Goal: Information Seeking & Learning: Learn about a topic

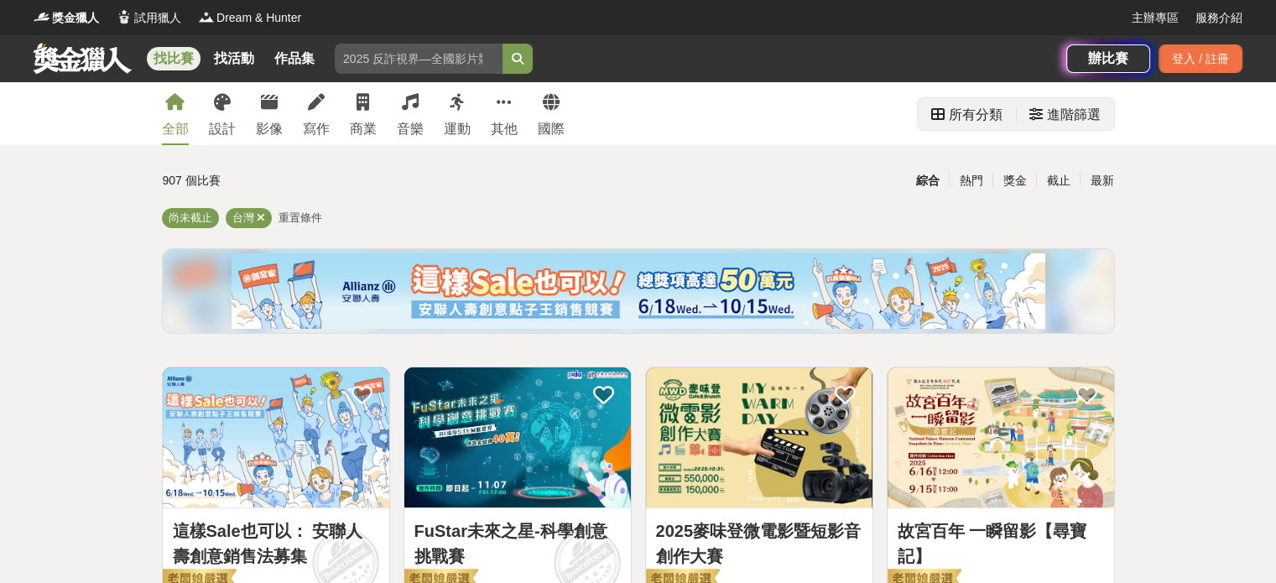
click at [1064, 115] on div "進階篩選" at bounding box center [1074, 115] width 54 height 34
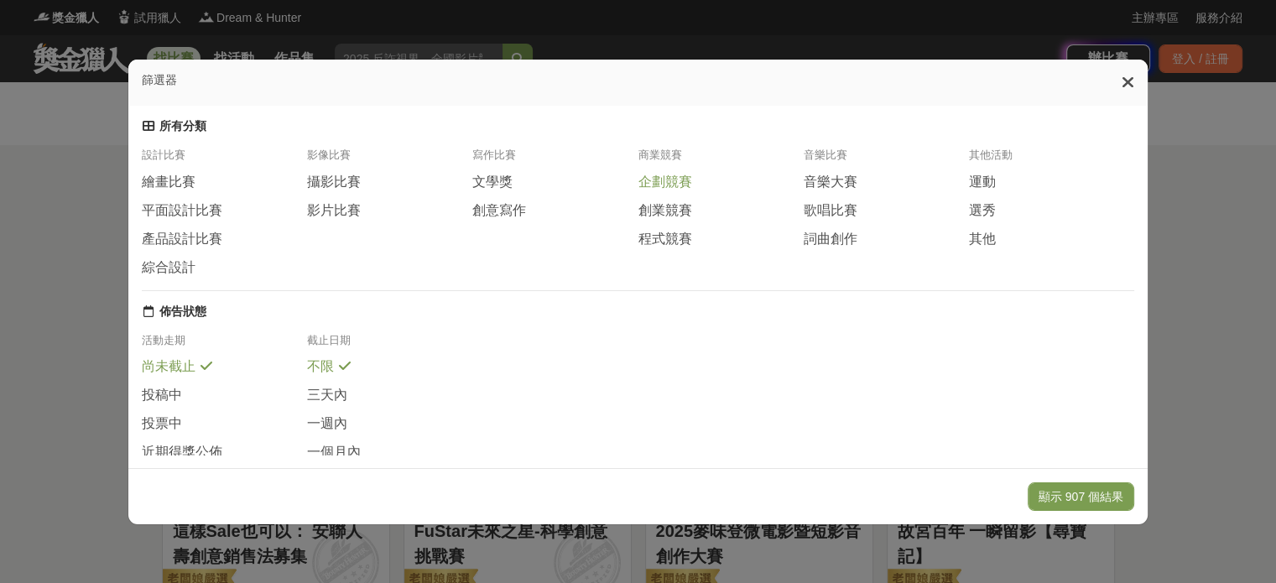
click at [680, 190] on span "企劃競賽" at bounding box center [665, 183] width 54 height 18
click at [685, 248] on span "程式競賽" at bounding box center [665, 239] width 54 height 18
click at [666, 217] on span "創業競賽" at bounding box center [665, 210] width 54 height 18
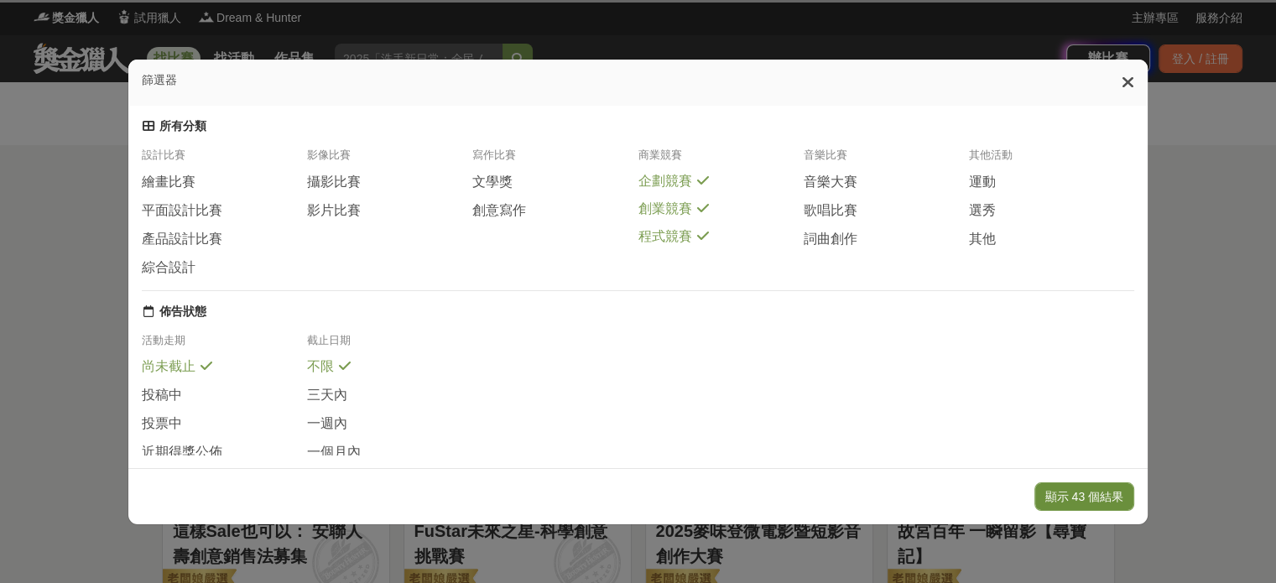
click at [1077, 504] on button "顯示 43 個結果" at bounding box center [1085, 496] width 100 height 29
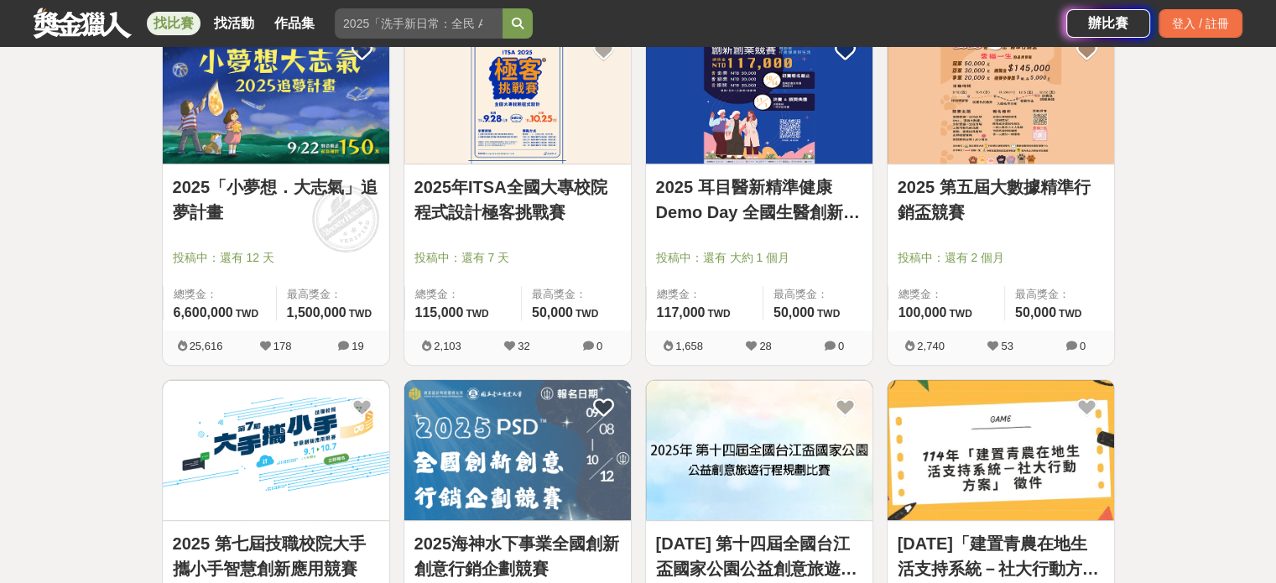
scroll to position [699, 0]
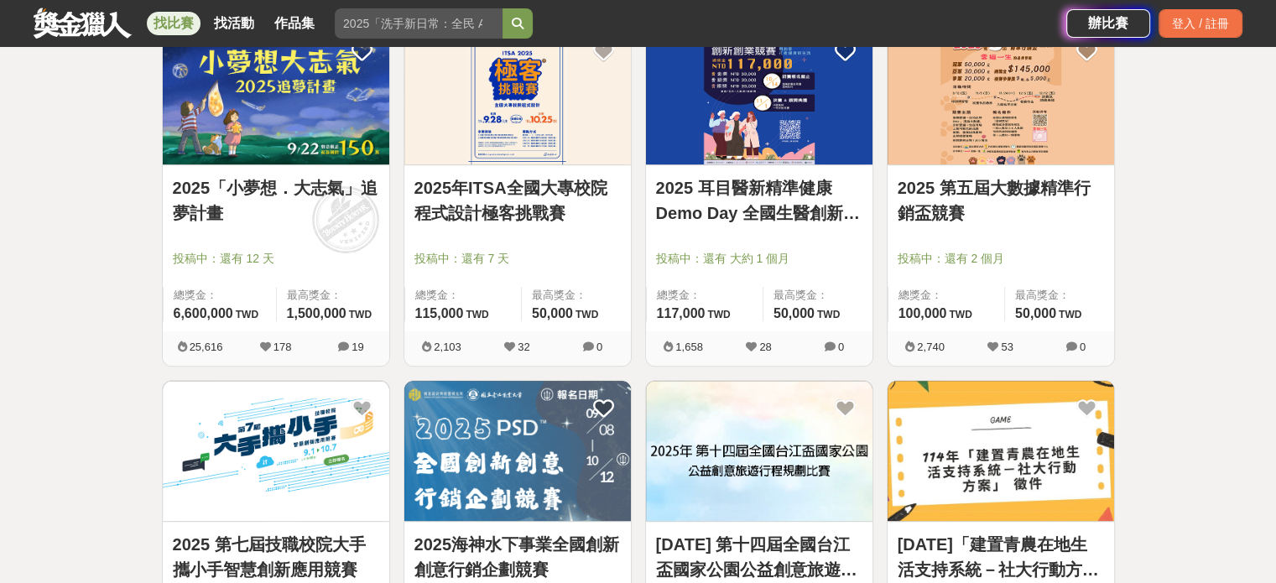
click at [1020, 180] on link "2025 第五屆大數據精準行銷盃競賽" at bounding box center [1001, 200] width 206 height 50
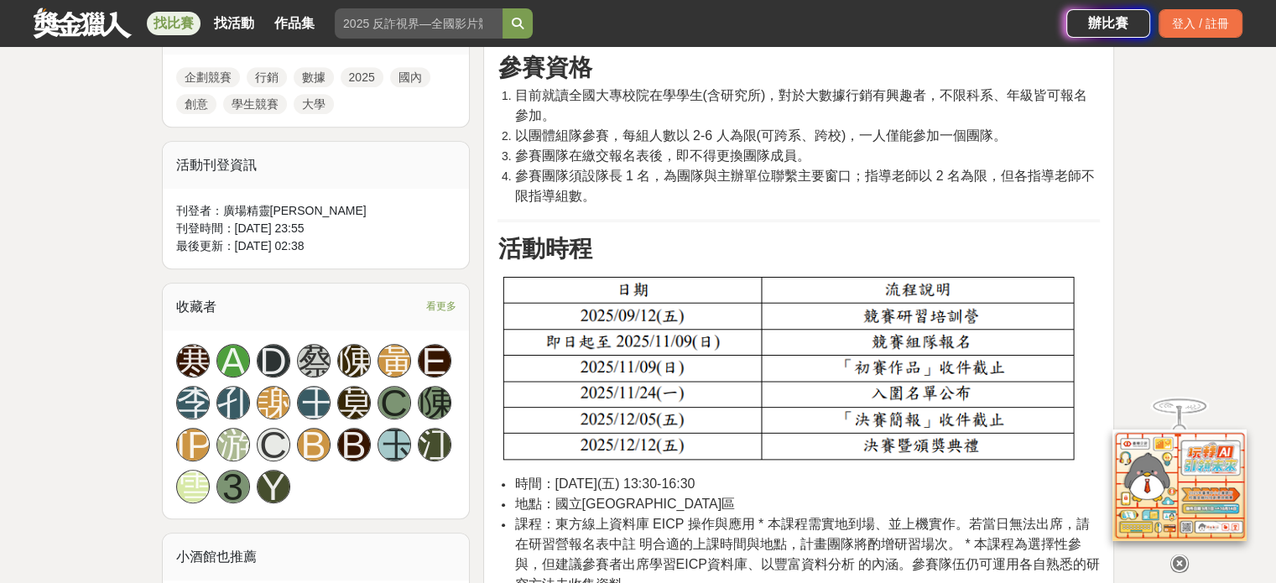
scroll to position [839, 0]
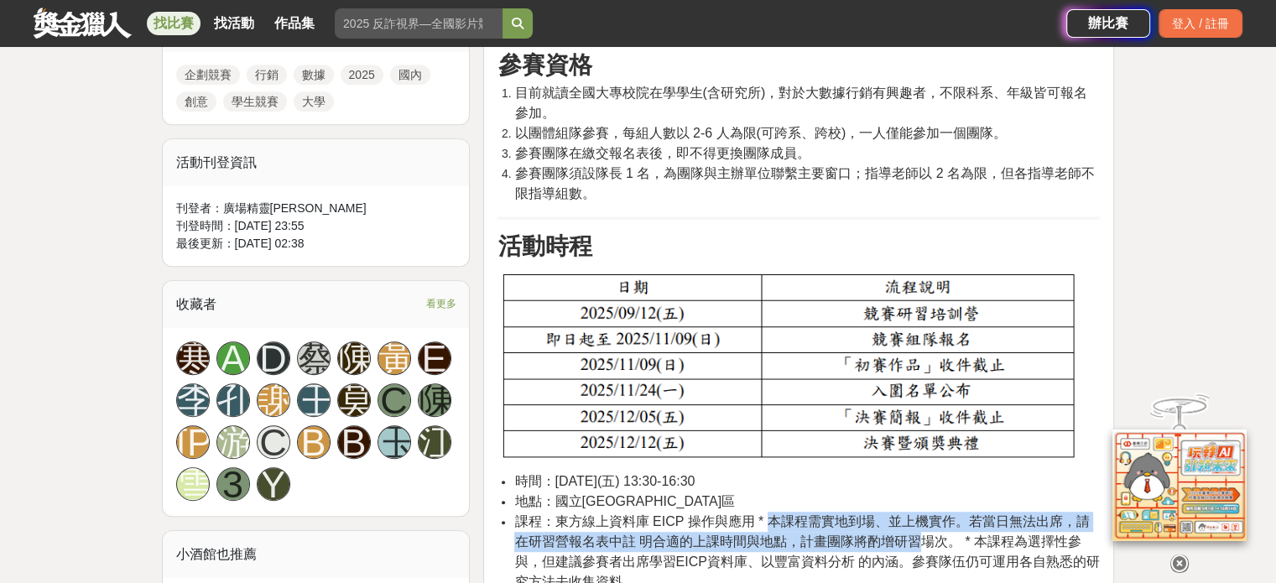
drag, startPoint x: 762, startPoint y: 333, endPoint x: 905, endPoint y: 343, distance: 143.8
click at [905, 514] on span "課程：東方線上資料庫 EICP 操作與應用 * 本課程需實地到場、並上機實作。若當日無法出席，請在研習營報名表中註 明合適的上課時間與地點，計畫團隊將酌增研習…" at bounding box center [807, 551] width 586 height 75
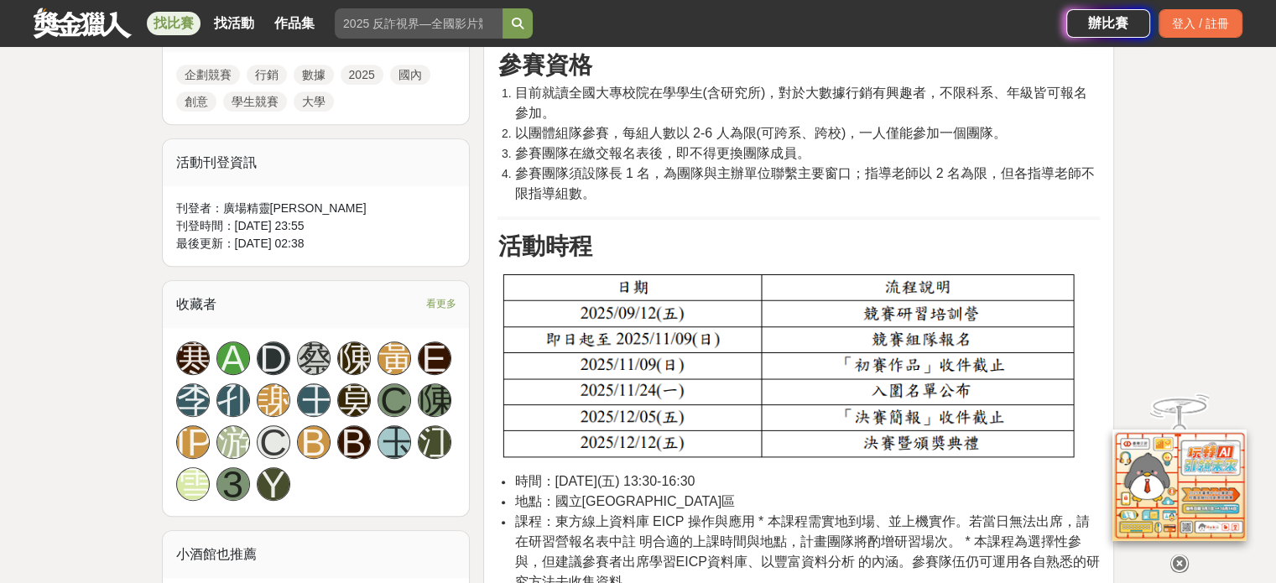
click at [839, 514] on span "課程：東方線上資料庫 EICP 操作與應用 * 本課程需實地到場、並上機實作。若當日無法出席，請在研習營報名表中註 明合適的上課時間與地點，計畫團隊將酌增研習…" at bounding box center [807, 551] width 586 height 75
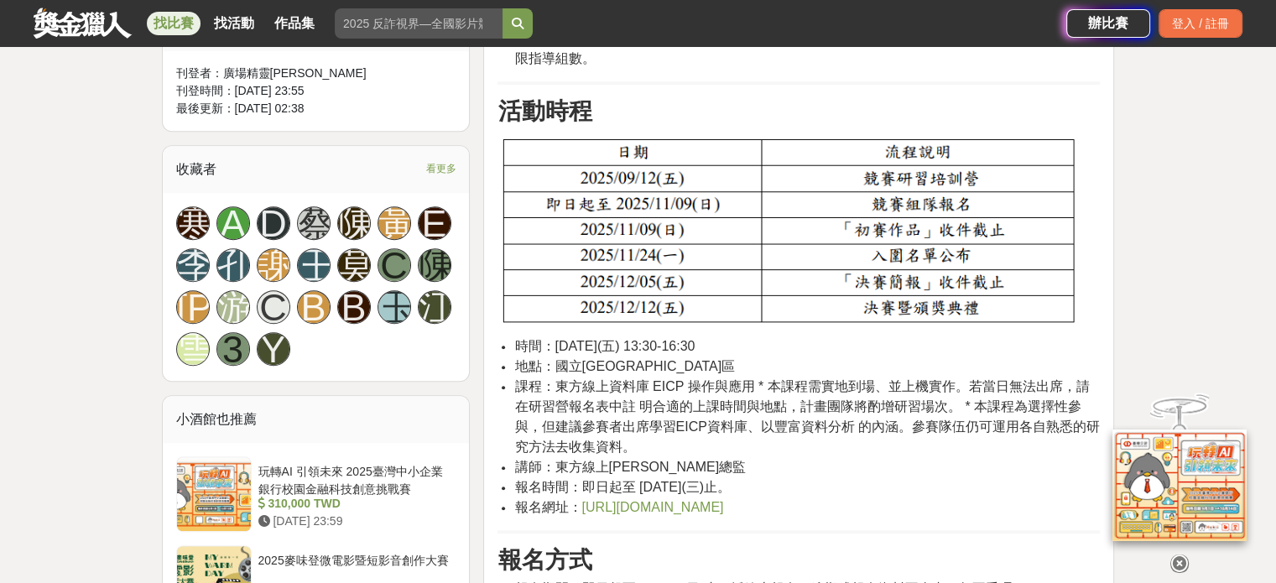
scroll to position [978, 0]
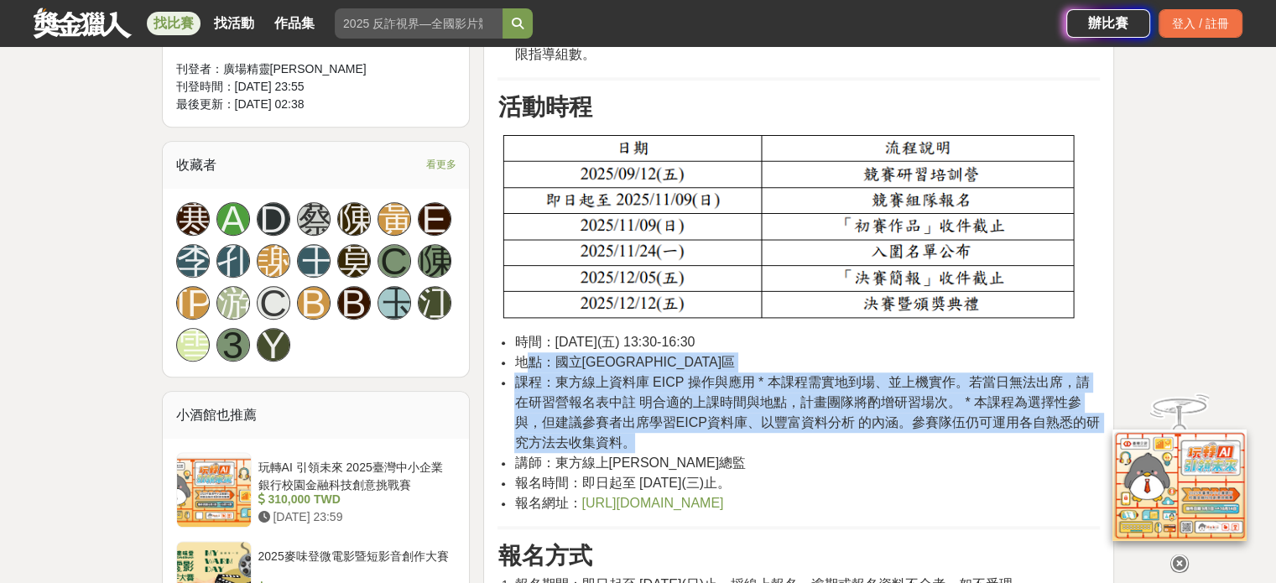
drag, startPoint x: 681, startPoint y: 252, endPoint x: 521, endPoint y: 170, distance: 179.7
click at [521, 332] on ul "時間：2025 年 09 月 12 日(五) 13:30-16:30 地點：國立屏東大學 屏商校區 課程：東方線上資料庫 EICP 操作與應用 * 本課程需實…" at bounding box center [799, 422] width 602 height 181
click at [676, 355] on span "地點：國立屏東大學 屏商校區" at bounding box center [624, 362] width 221 height 14
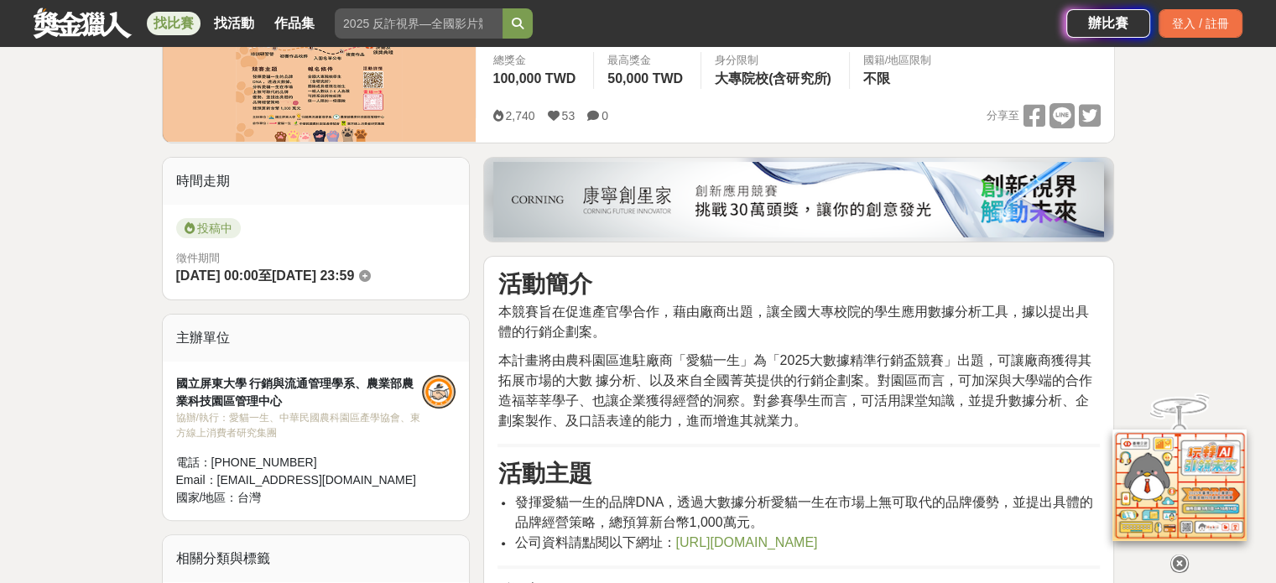
scroll to position [279, 0]
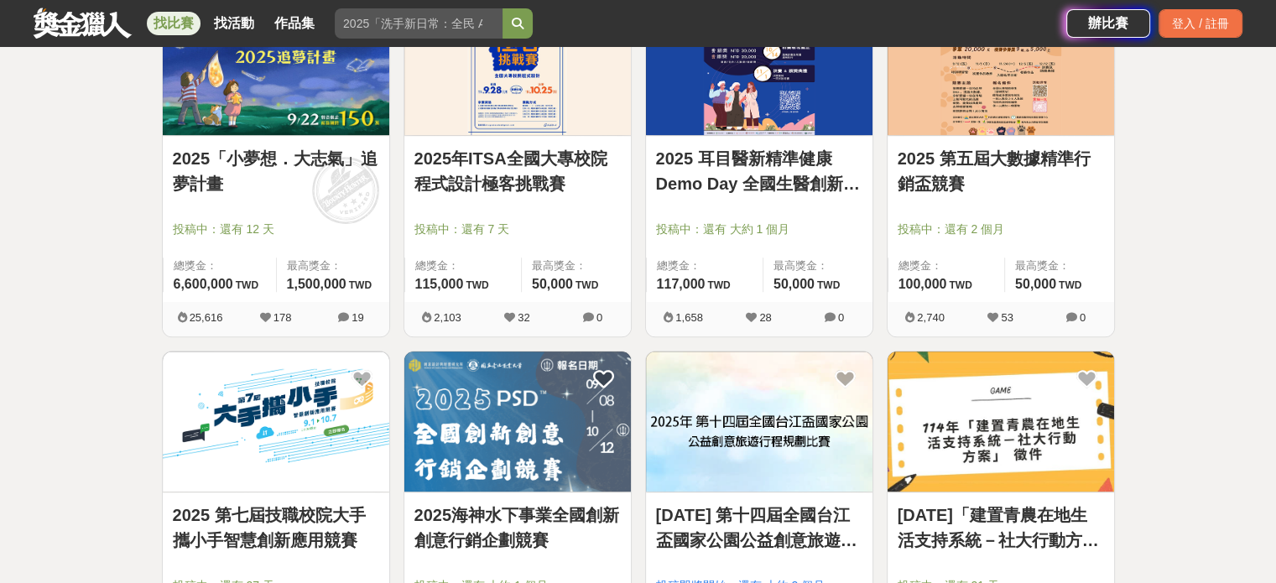
scroll to position [839, 0]
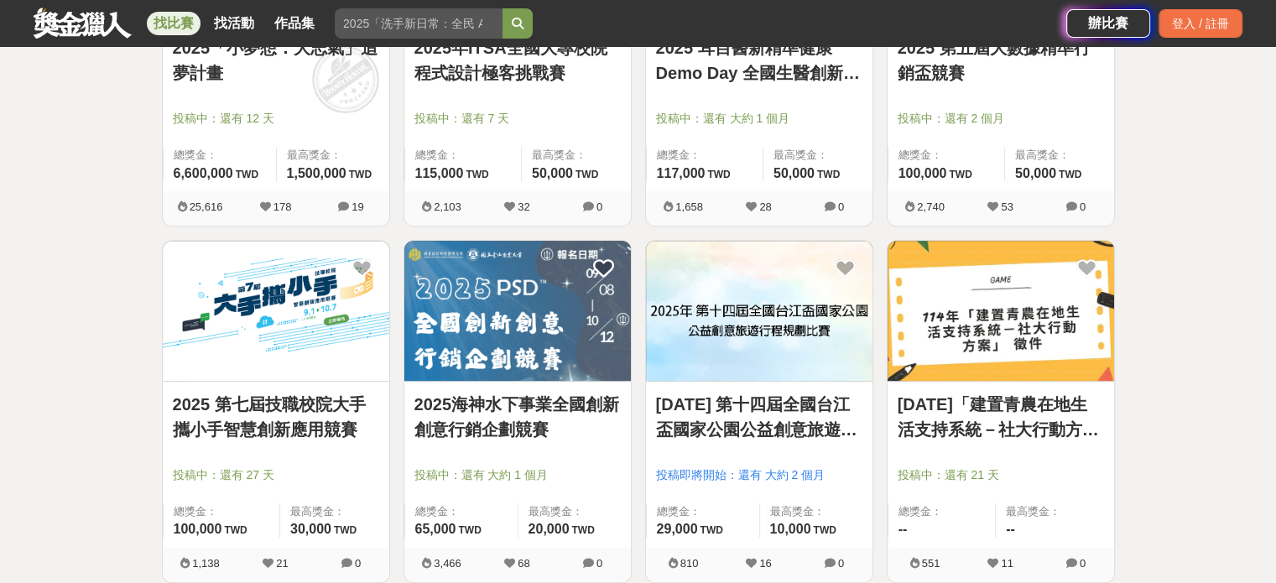
click at [1009, 412] on link "114年「建置青農在地生活支持系統－社大行動方案」 徵件" at bounding box center [1001, 417] width 206 height 50
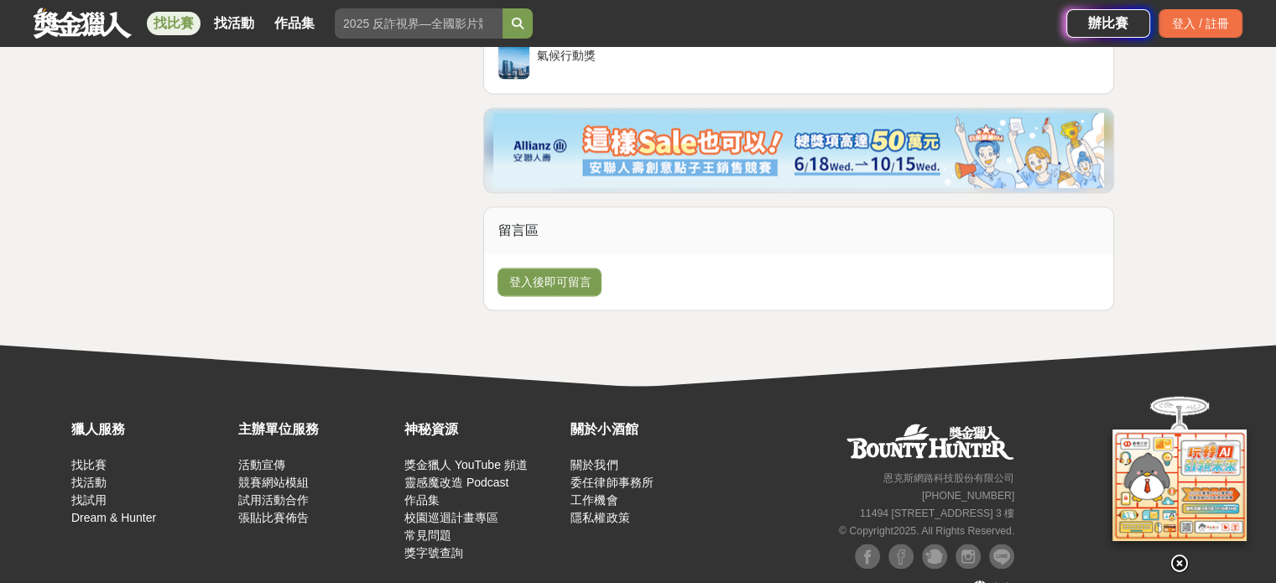
scroll to position [2449, 0]
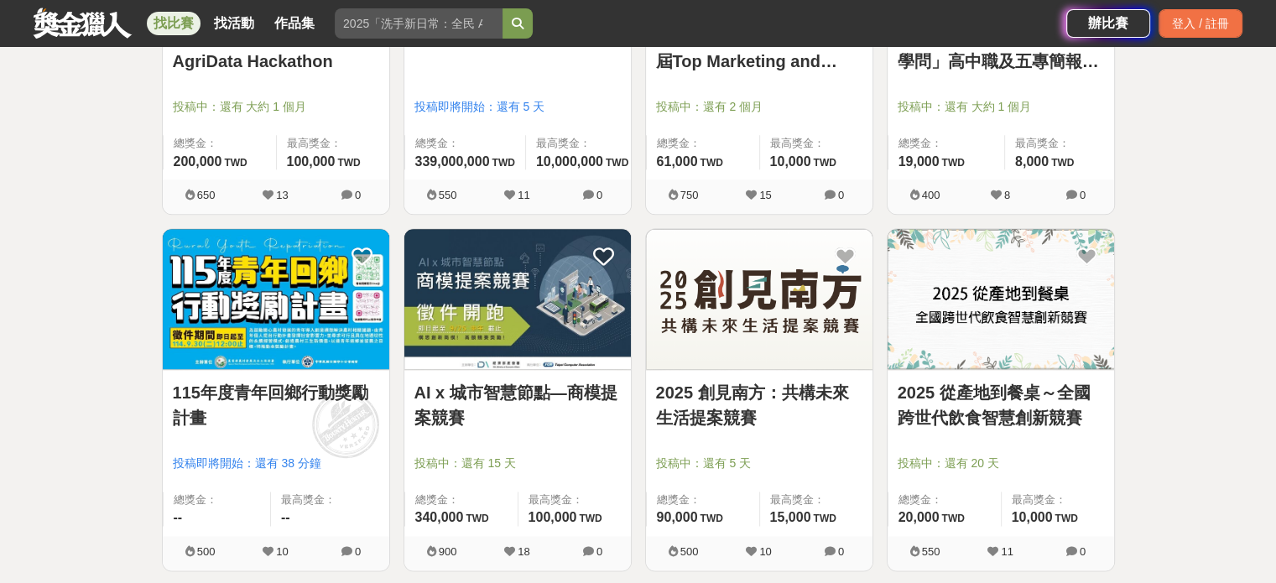
scroll to position [1835, 0]
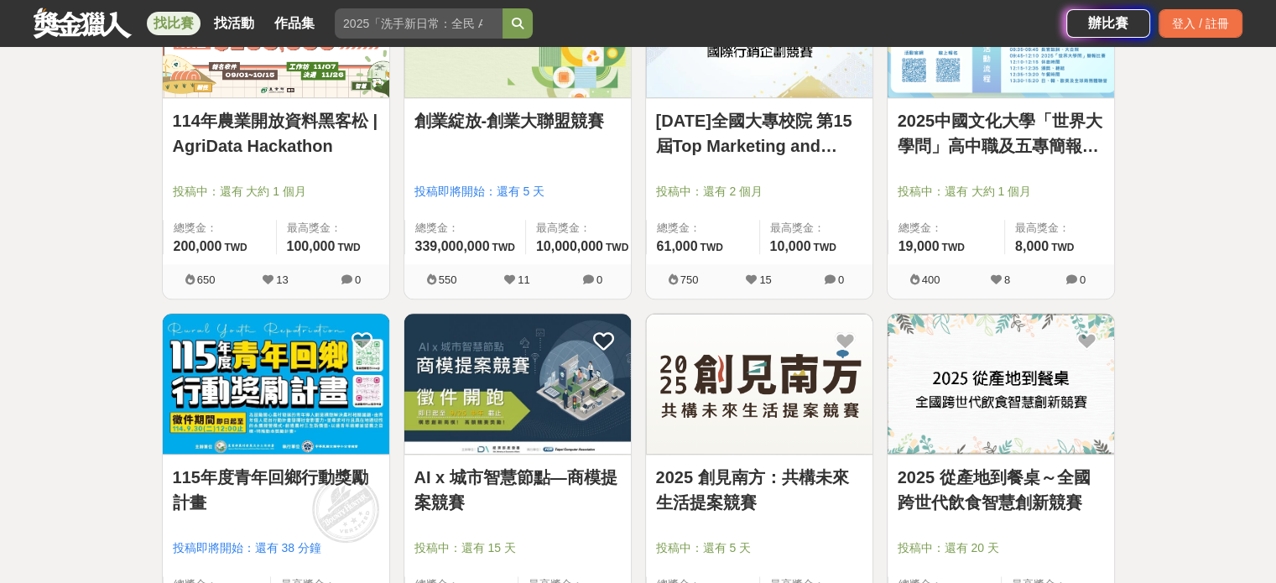
click at [262, 118] on link "114年農業開放資料黑客松 | AgriData Hackathon" at bounding box center [276, 133] width 206 height 50
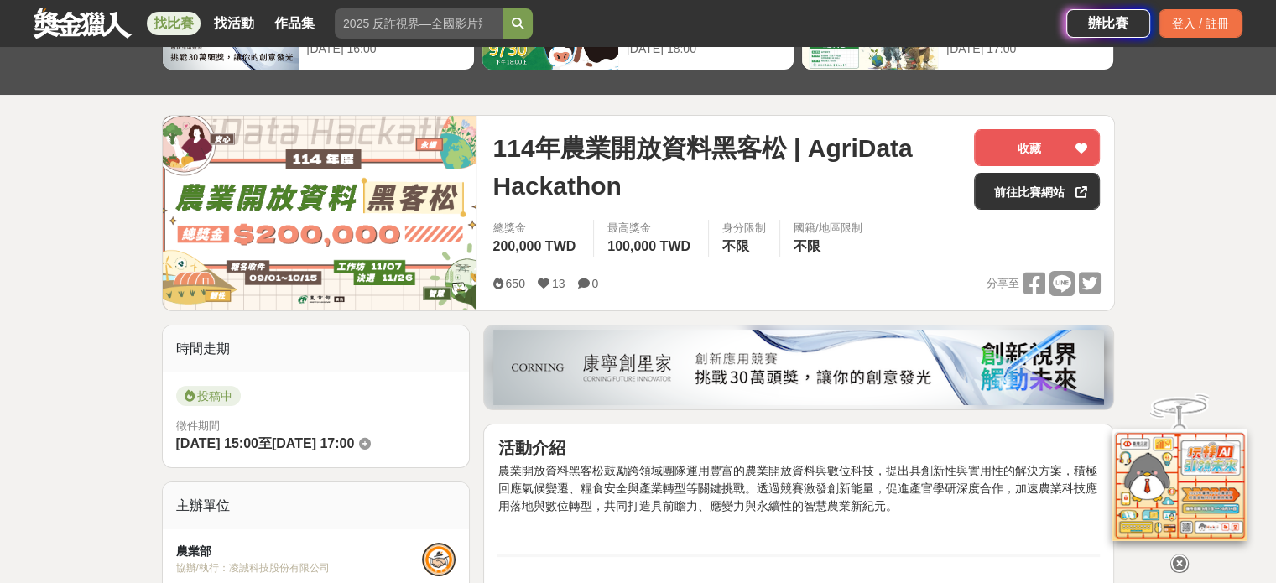
scroll to position [139, 0]
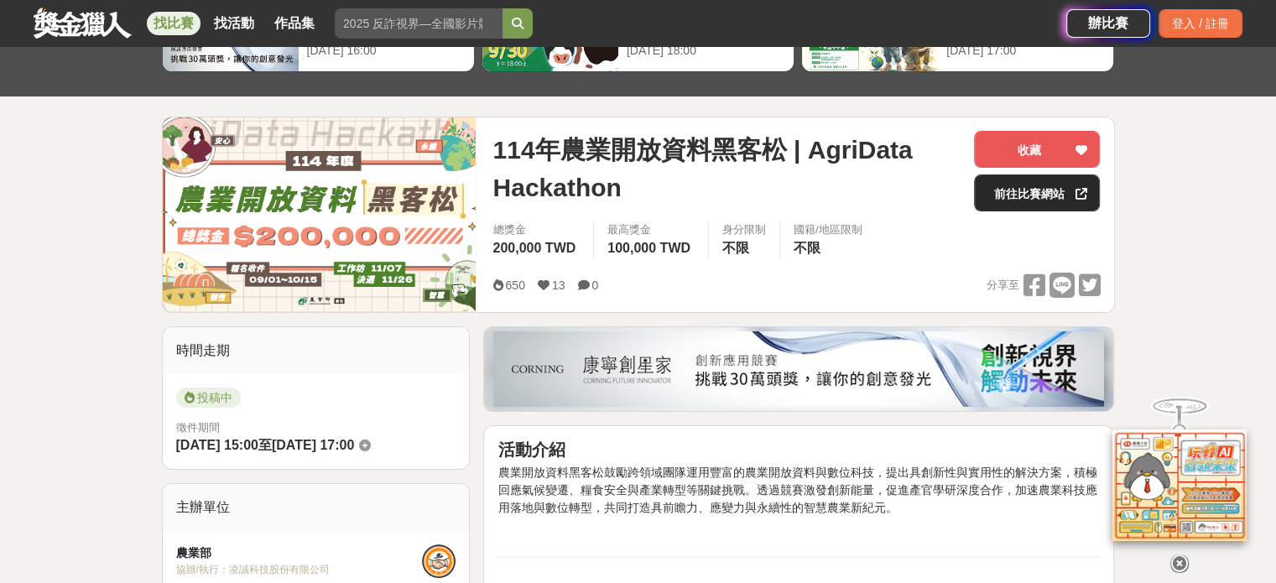
click at [1050, 188] on link "前往比賽網站" at bounding box center [1037, 193] width 126 height 37
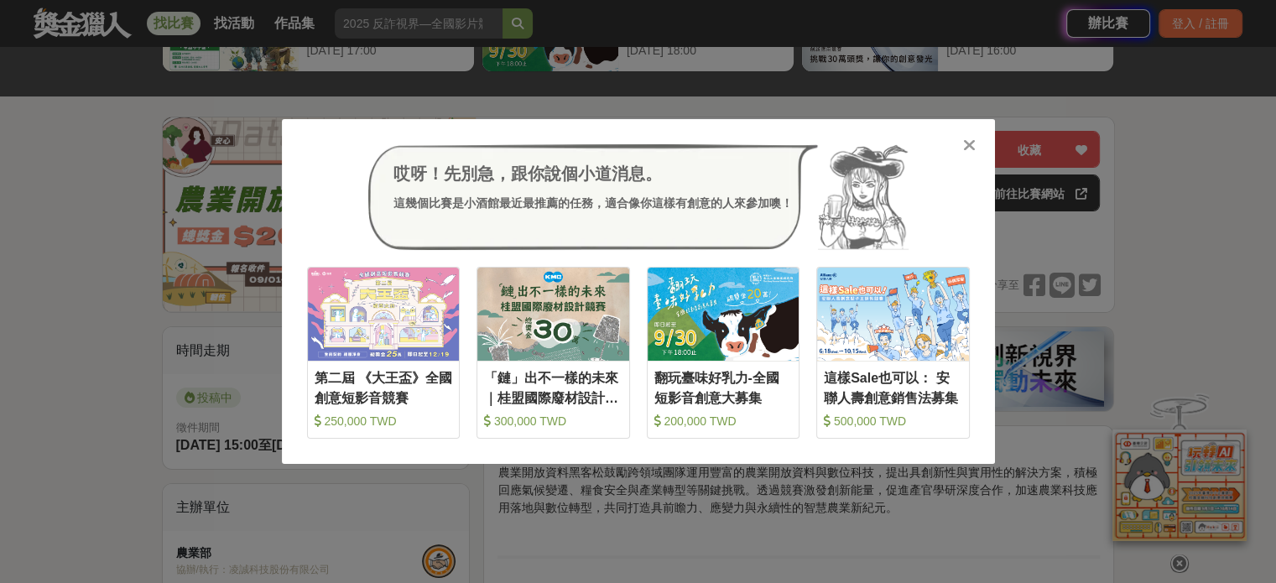
click at [965, 144] on icon at bounding box center [969, 145] width 13 height 17
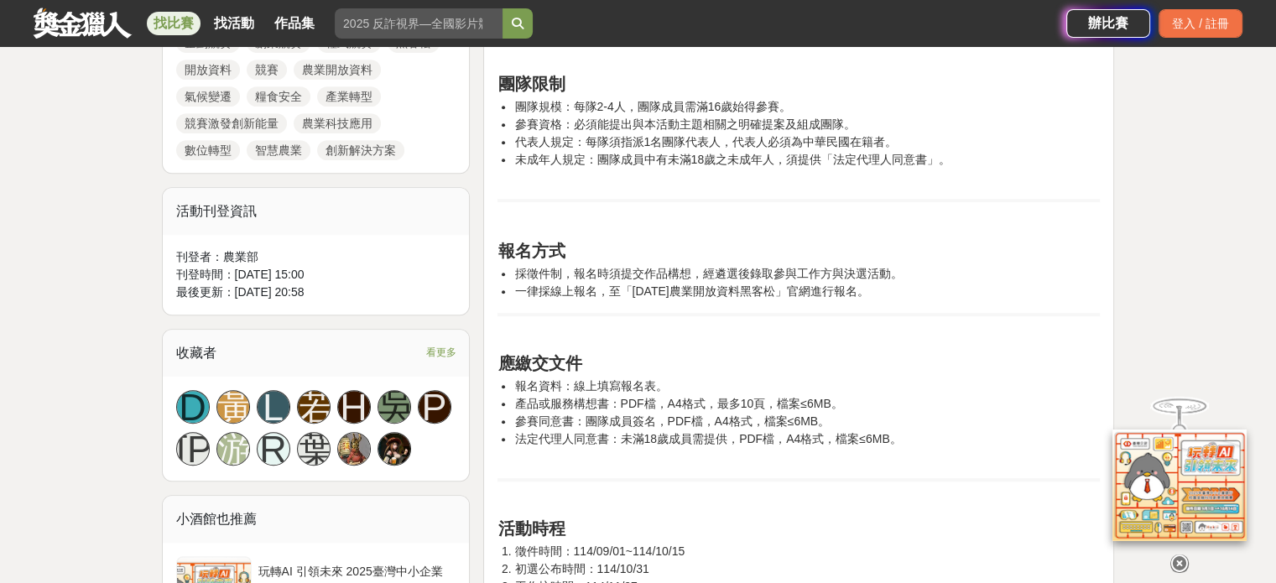
scroll to position [839, 0]
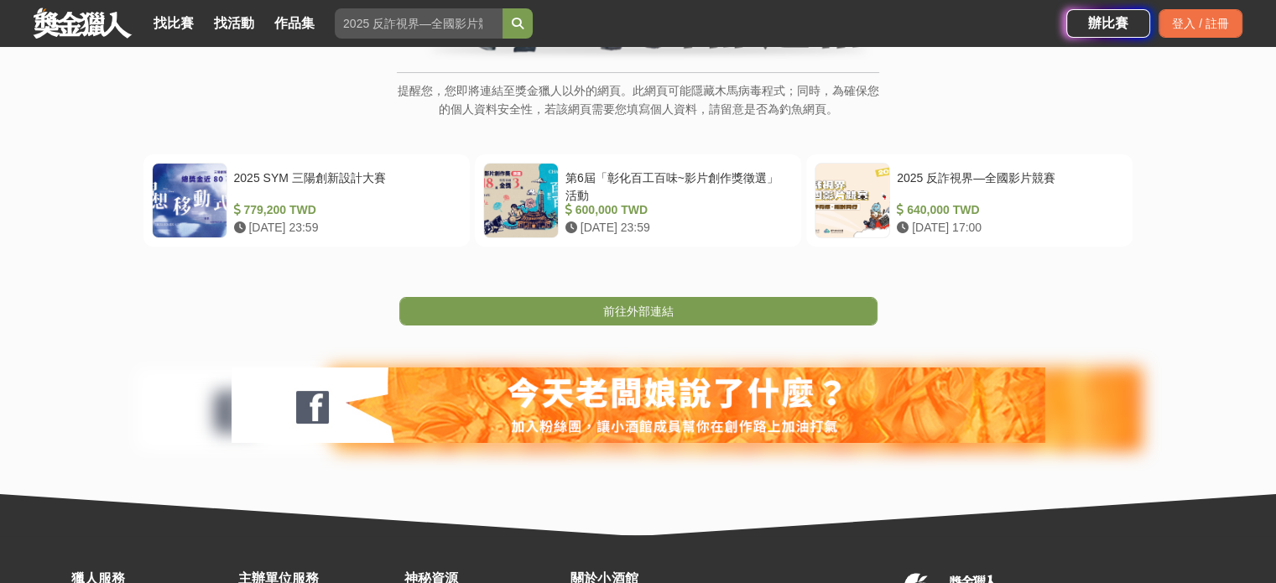
scroll to position [279, 0]
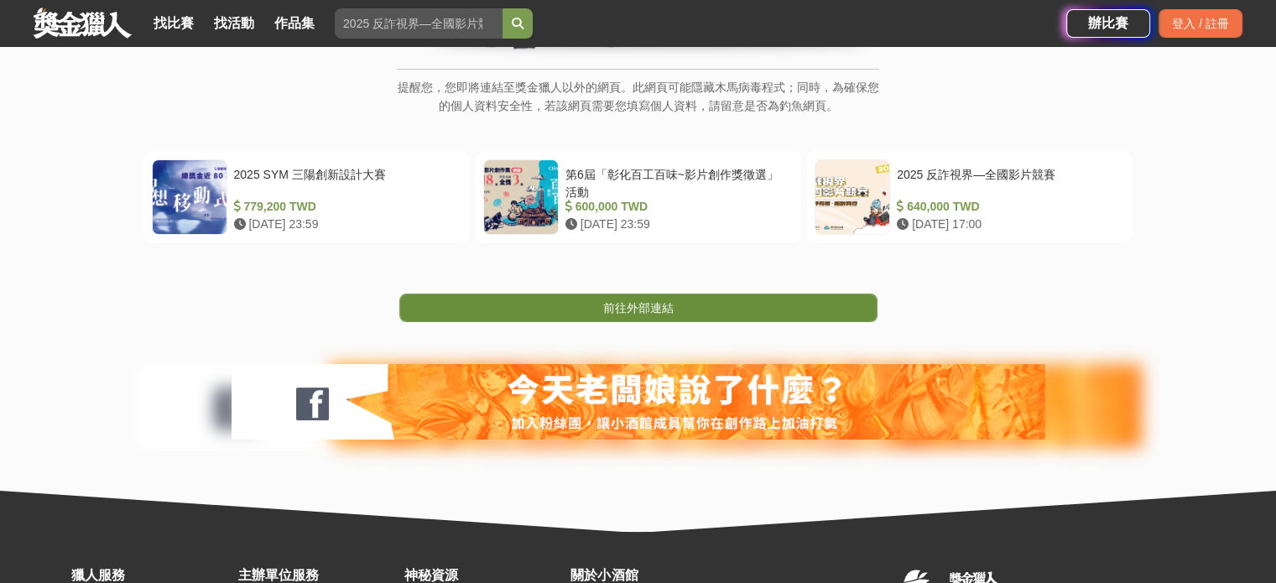
click at [701, 312] on link "前往外部連結" at bounding box center [638, 308] width 478 height 29
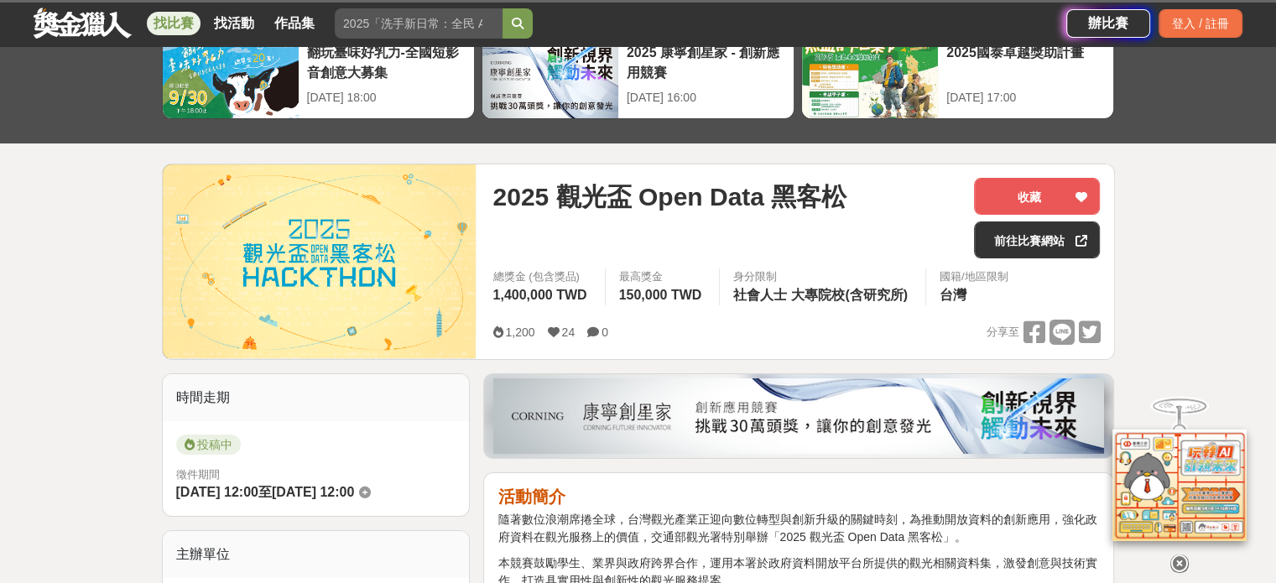
scroll to position [91, 0]
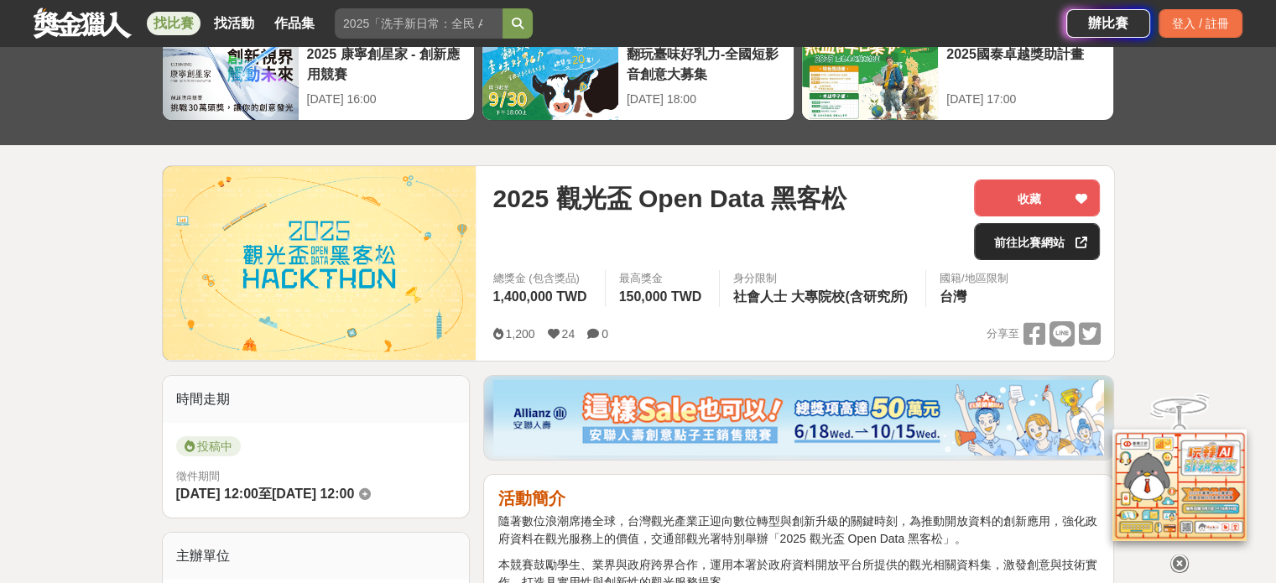
click at [1026, 237] on link "前往比賽網站" at bounding box center [1037, 241] width 126 height 37
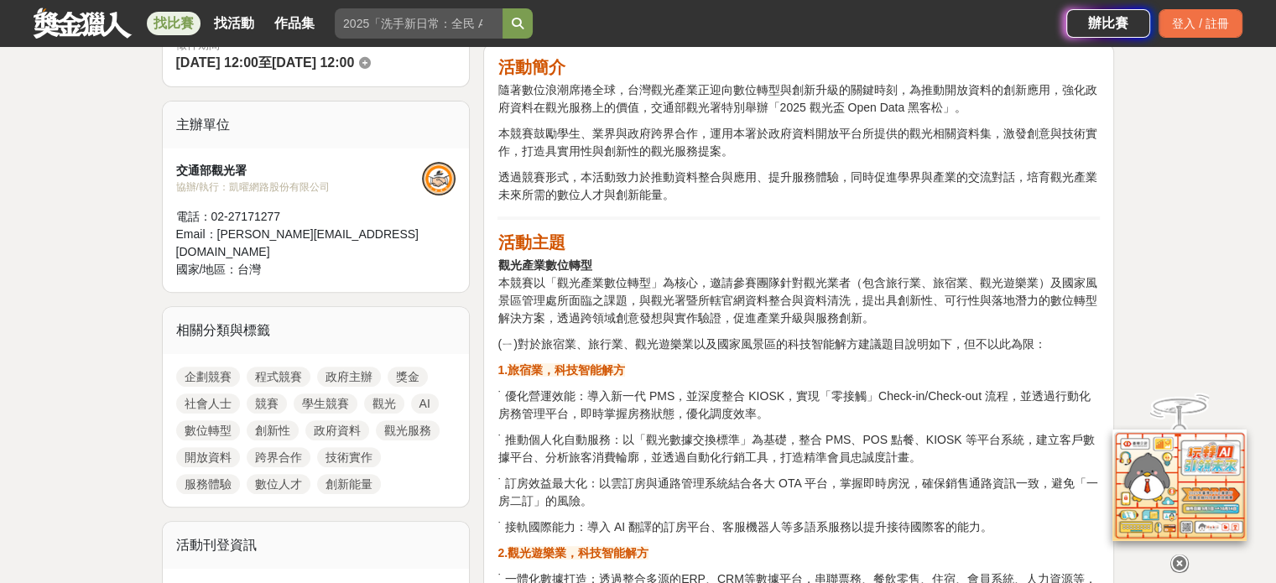
scroll to position [659, 0]
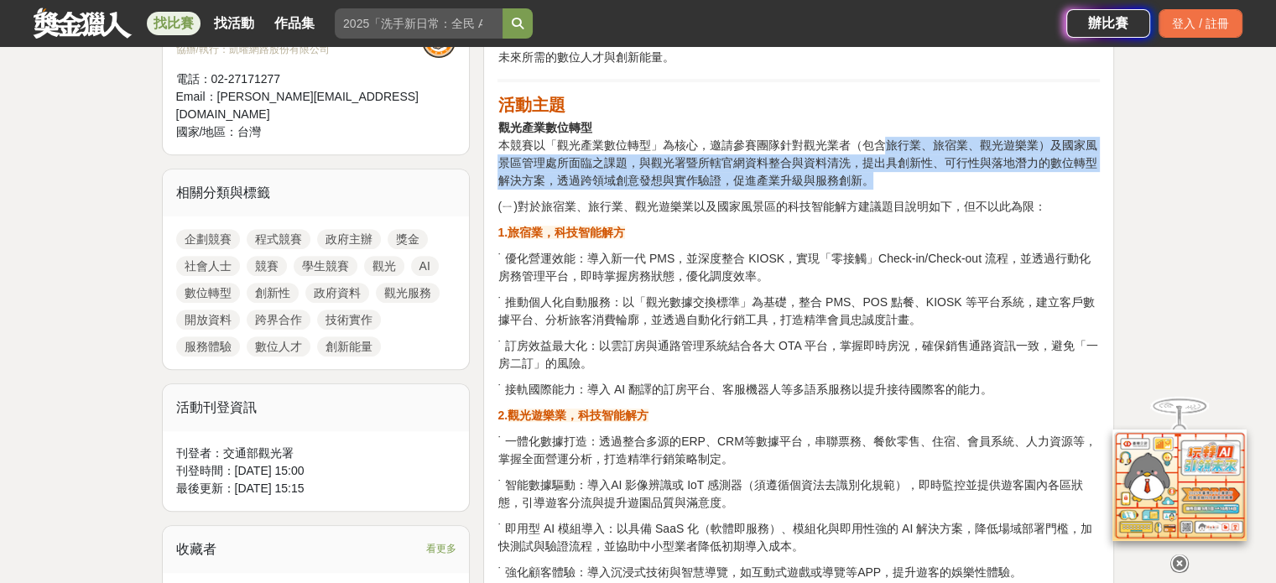
drag, startPoint x: 881, startPoint y: 143, endPoint x: 1094, endPoint y: 175, distance: 215.6
click at [1094, 175] on p "觀光產業數位轉型 本競賽以「觀光產業數位轉型」為核心，邀請參賽團隊針對觀光業者（包含旅行業、旅宿業、觀光遊樂業）及國家風景區管理處所面臨之課題，與觀光署暨所轄…" at bounding box center [799, 154] width 602 height 70
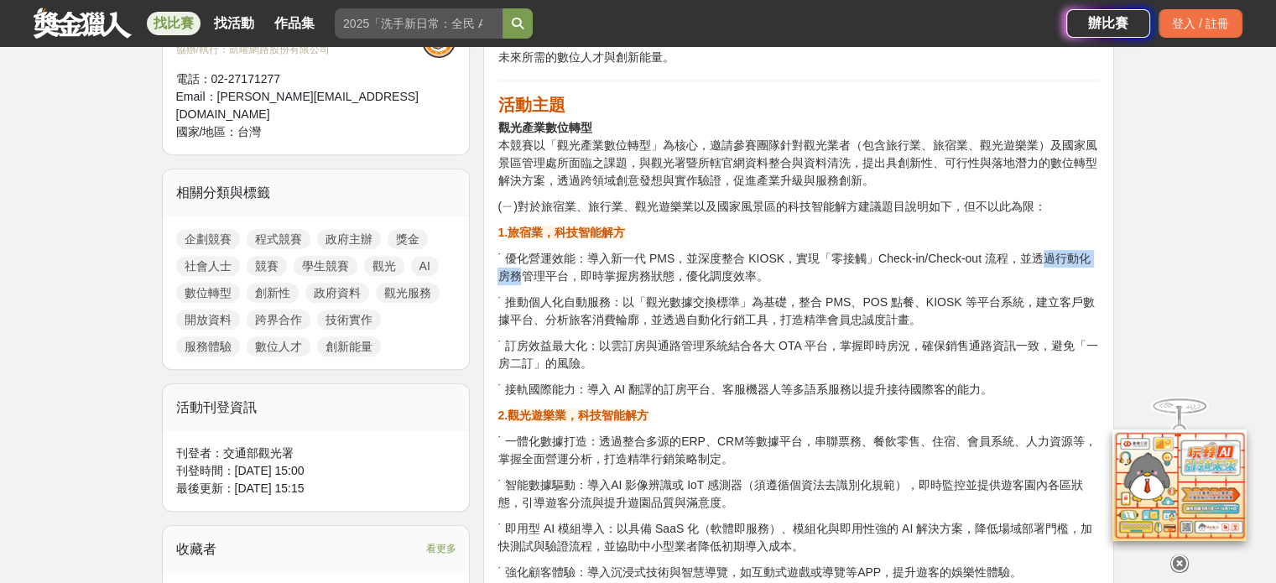
drag, startPoint x: 1026, startPoint y: 256, endPoint x: 1092, endPoint y: 258, distance: 65.5
click at [1092, 258] on p "˙ 優化營運效能：導入新一代 PMS，並深度整合 KIOSK，實現「零接觸」Check-in/Check-out 流程，並透過行動化房務管理平台，即時掌握房務…" at bounding box center [799, 267] width 602 height 35
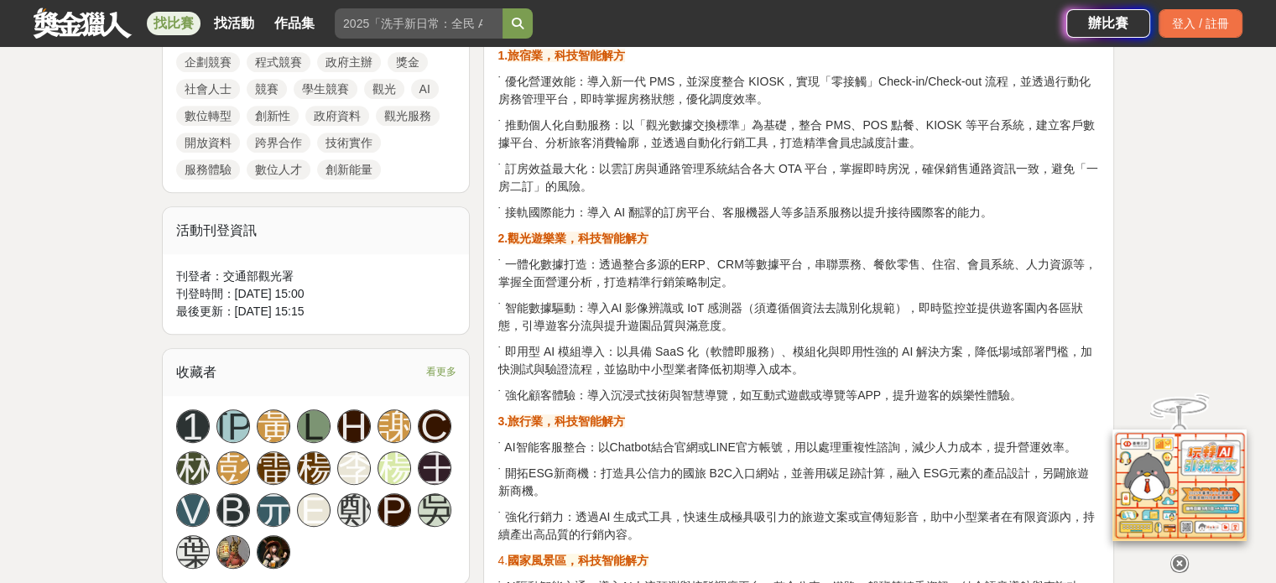
scroll to position [842, 0]
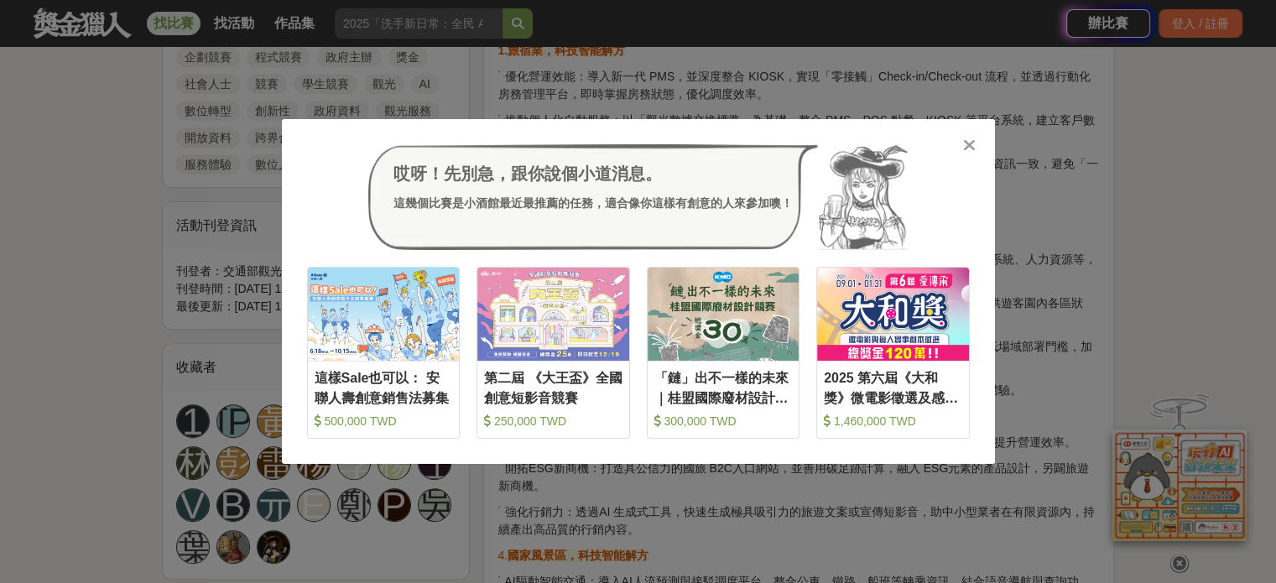
click at [970, 140] on icon at bounding box center [969, 145] width 13 height 17
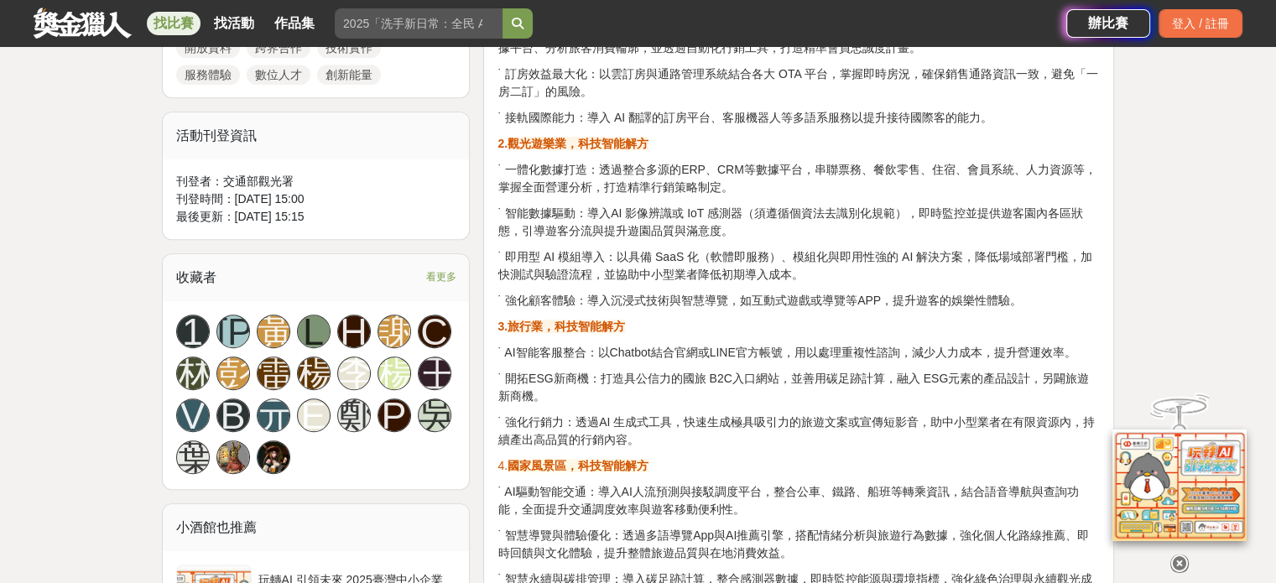
scroll to position [930, 0]
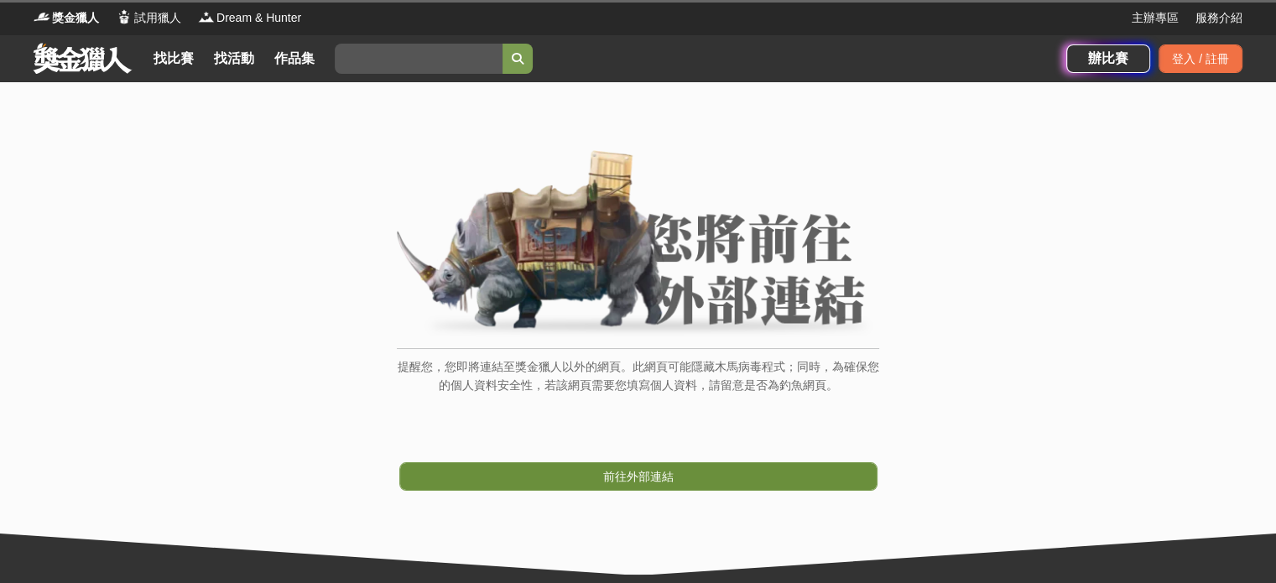
click at [678, 462] on link "前往外部連結" at bounding box center [638, 476] width 478 height 29
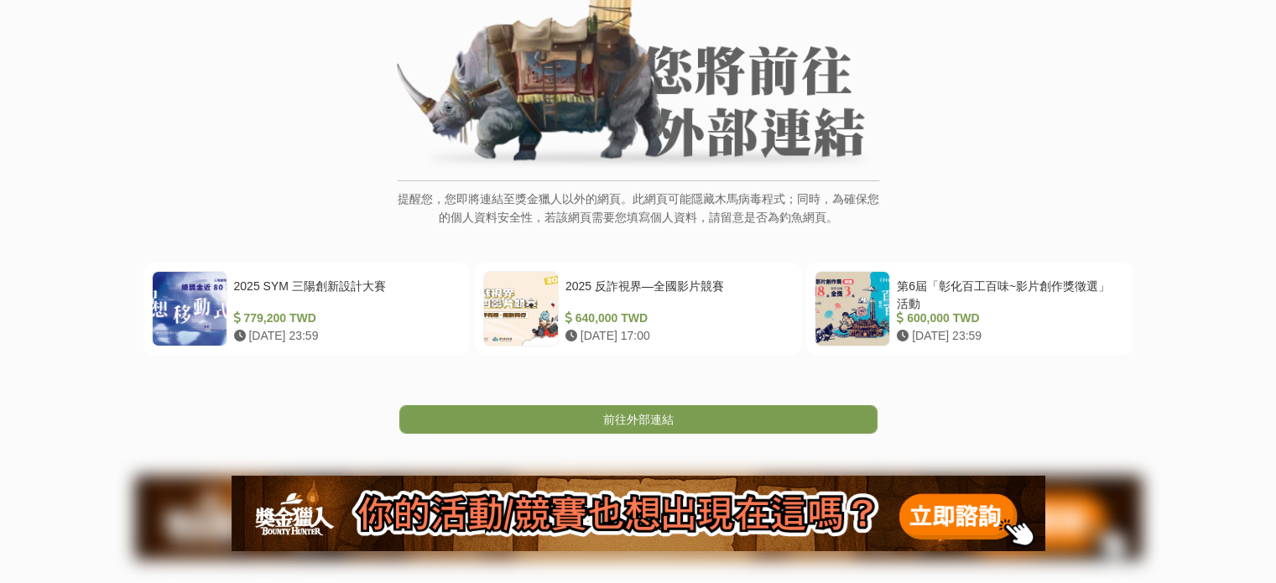
scroll to position [170, 0]
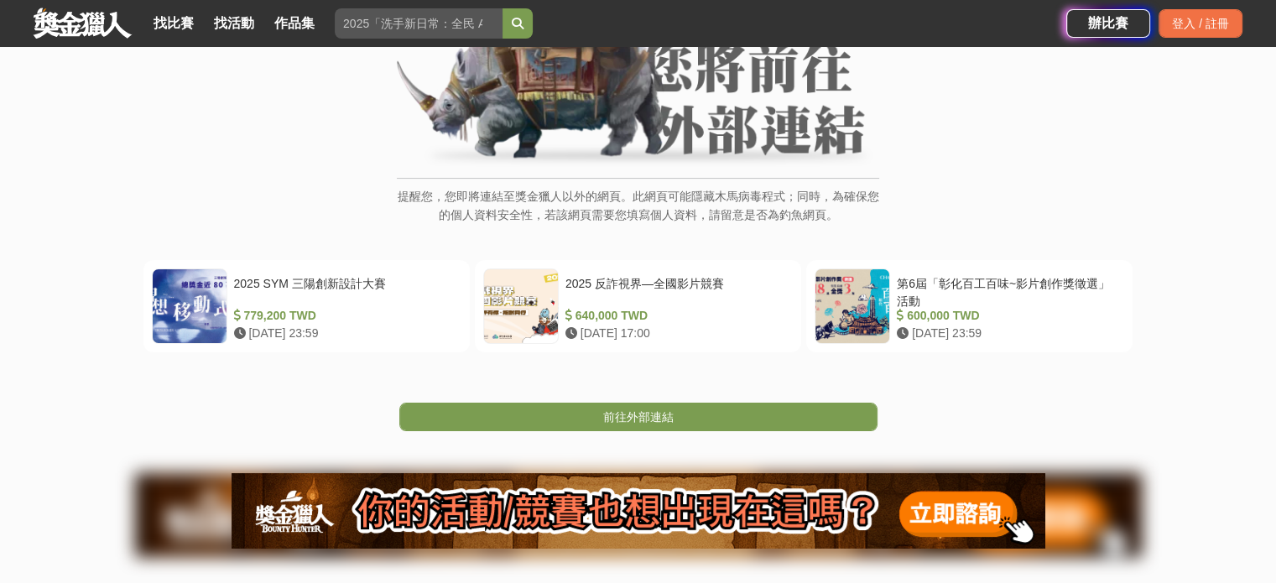
click at [688, 430] on div "提醒您，您即將連結至獎金獵人以外的網頁。此網頁可能隱藏木馬病毒程式；同時，為確保您的個人資料安全性，若該網頁需要您填寫個人資料，請留意是否為釣魚網頁。 202…" at bounding box center [638, 276] width 1276 height 729
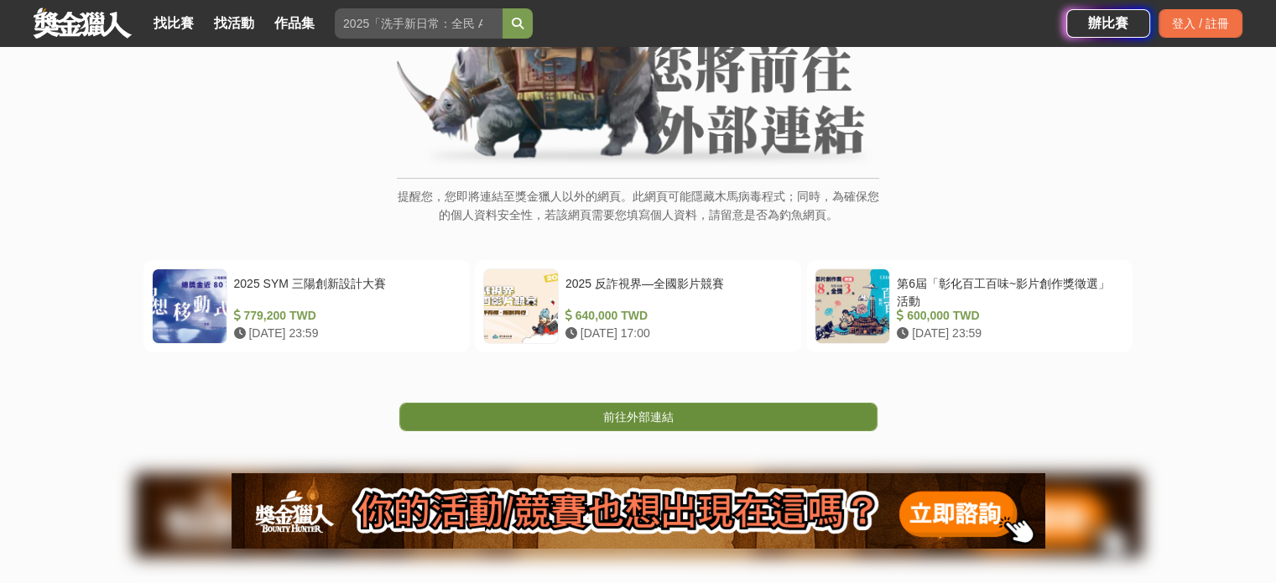
click at [698, 425] on link "前往外部連結" at bounding box center [638, 417] width 478 height 29
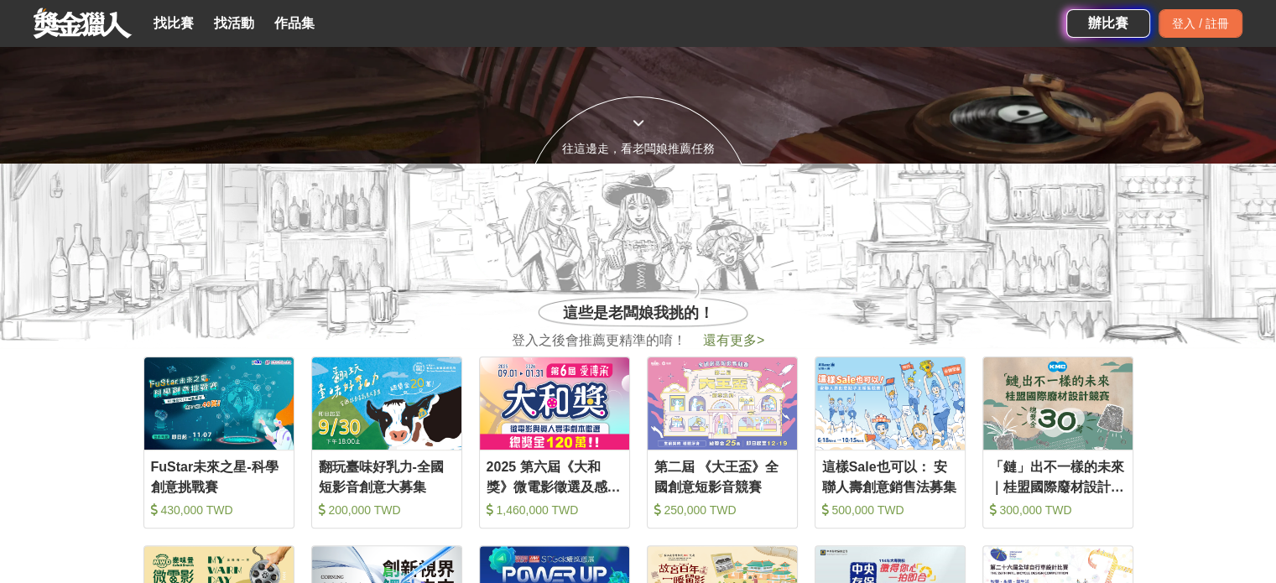
scroll to position [420, 0]
click at [180, 23] on link "找比賽" at bounding box center [174, 23] width 54 height 23
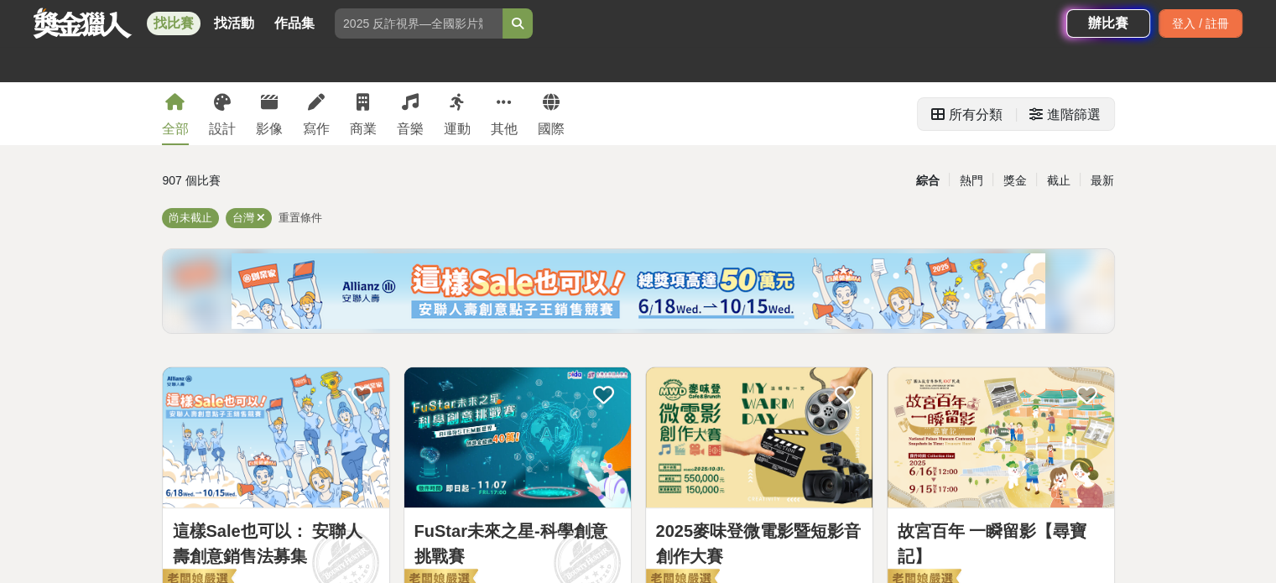
click at [1060, 116] on div "進階篩選" at bounding box center [1074, 115] width 54 height 34
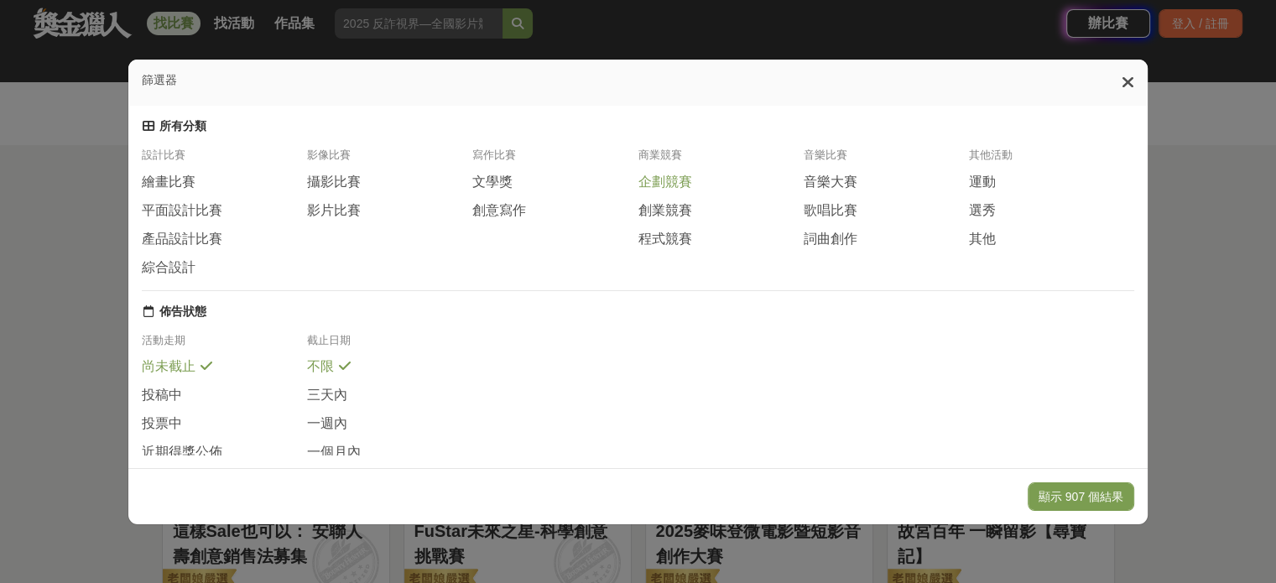
click at [661, 187] on span "企劃競賽" at bounding box center [665, 183] width 54 height 18
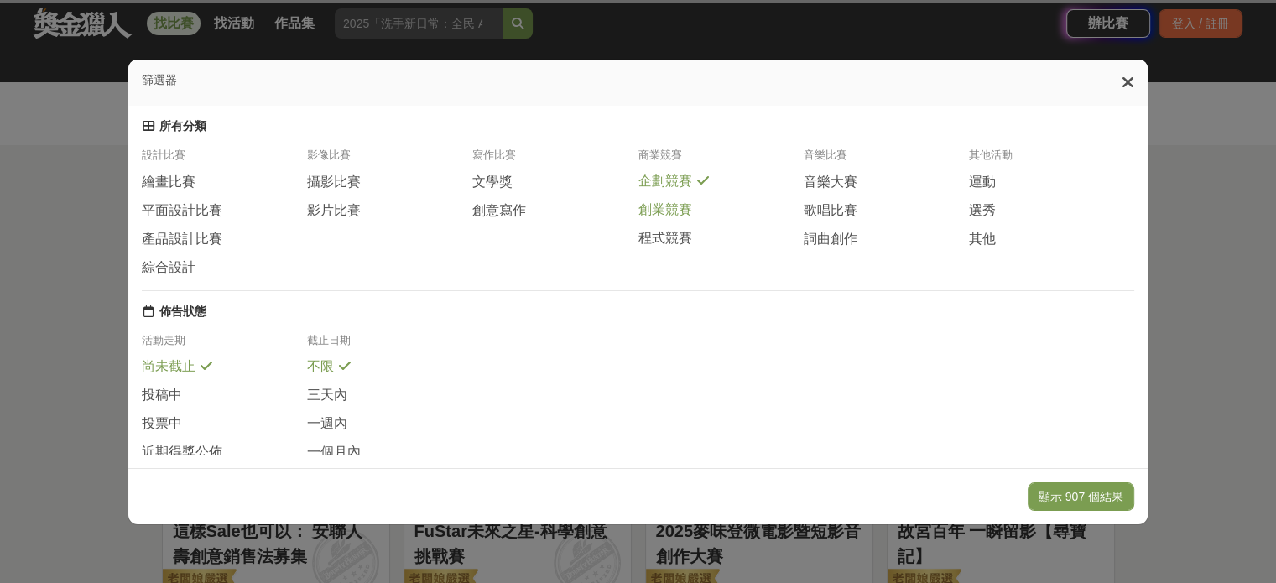
click at [668, 217] on span "創業競賽" at bounding box center [665, 210] width 54 height 18
drag, startPoint x: 671, startPoint y: 244, endPoint x: 696, endPoint y: 258, distance: 28.9
click at [671, 244] on span "程式競賽" at bounding box center [665, 238] width 54 height 18
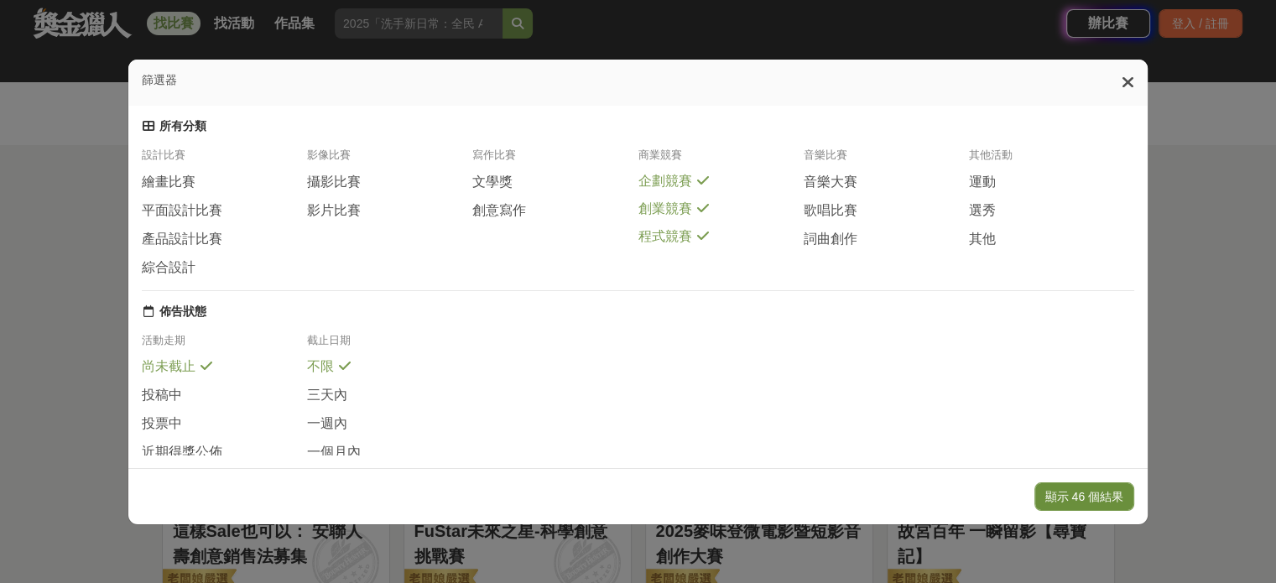
click at [1079, 491] on button "顯示 46 個結果" at bounding box center [1085, 496] width 100 height 29
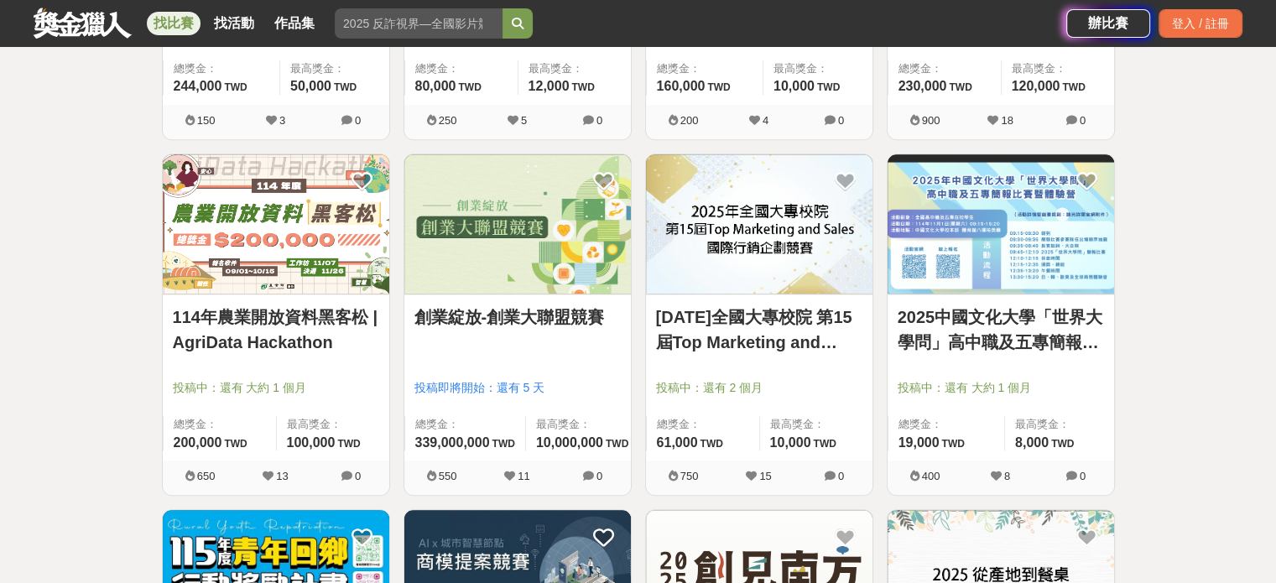
scroll to position [1678, 0]
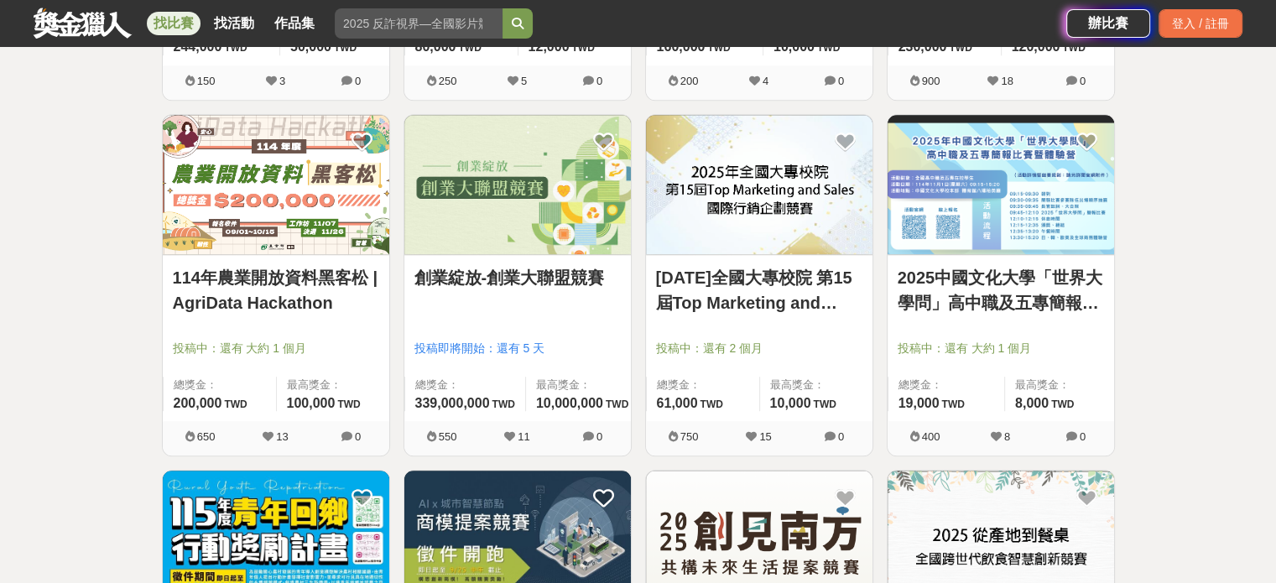
click at [284, 272] on link "114年農業開放資料黑客松 | AgriData Hackathon" at bounding box center [276, 290] width 206 height 50
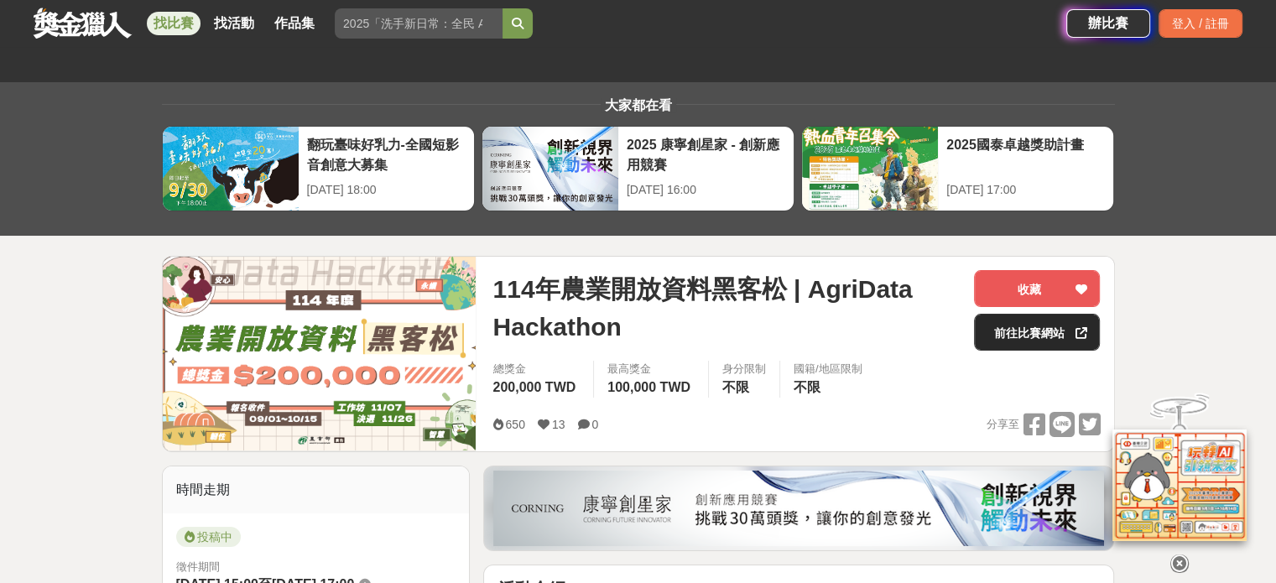
click at [1050, 341] on link "前往比賽網站" at bounding box center [1037, 332] width 126 height 37
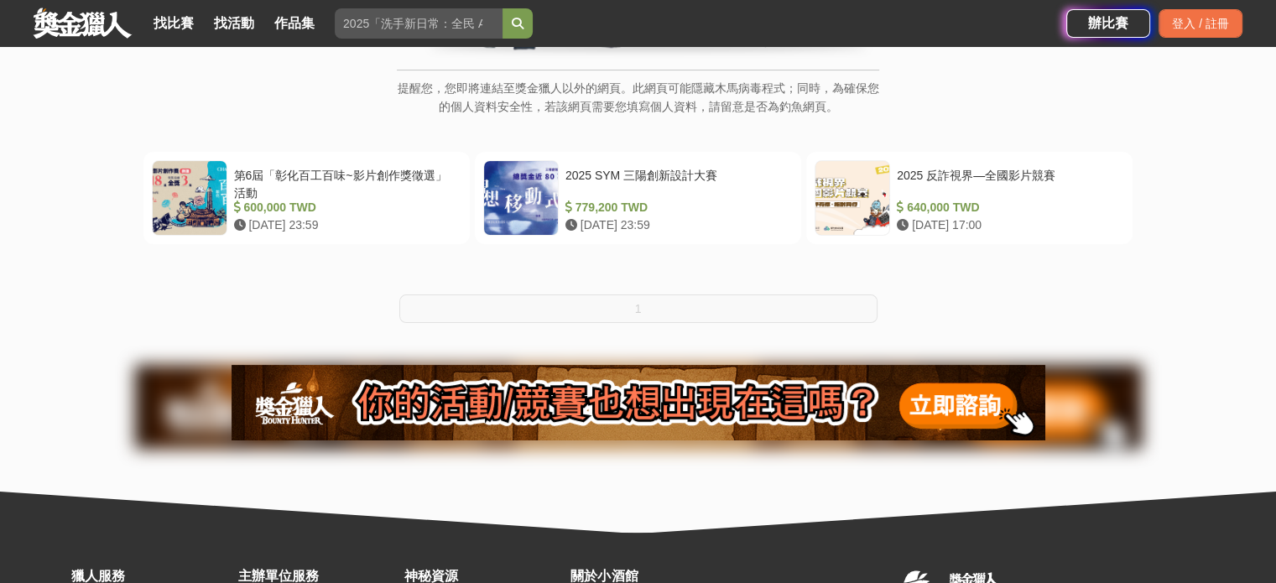
scroll to position [279, 0]
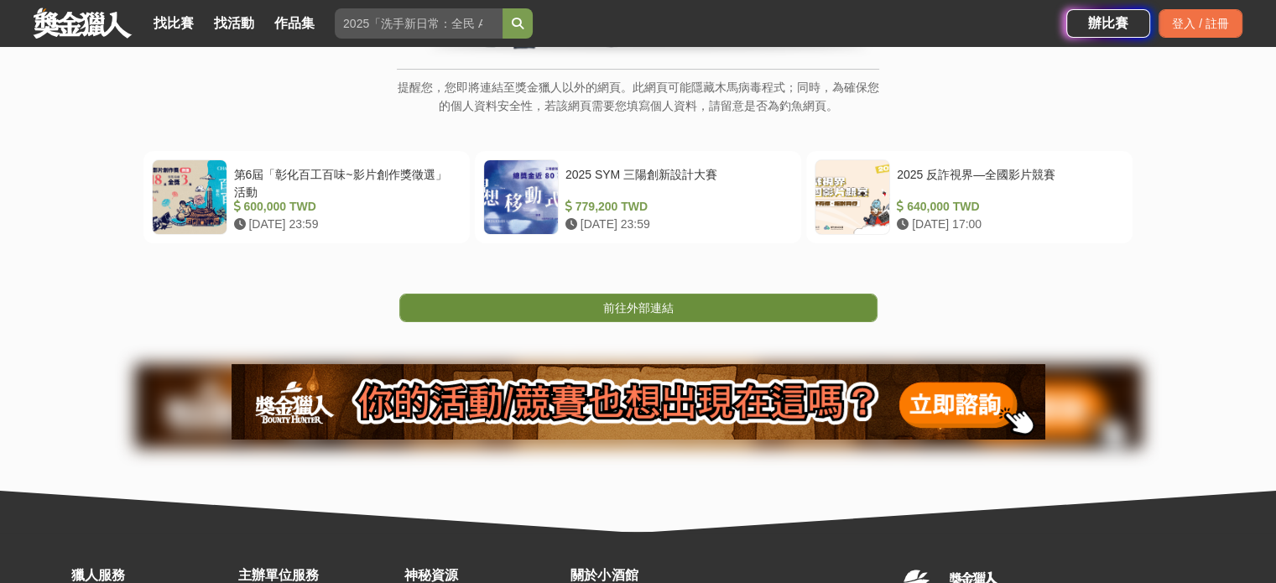
click at [652, 303] on span "前往外部連結" at bounding box center [638, 307] width 70 height 13
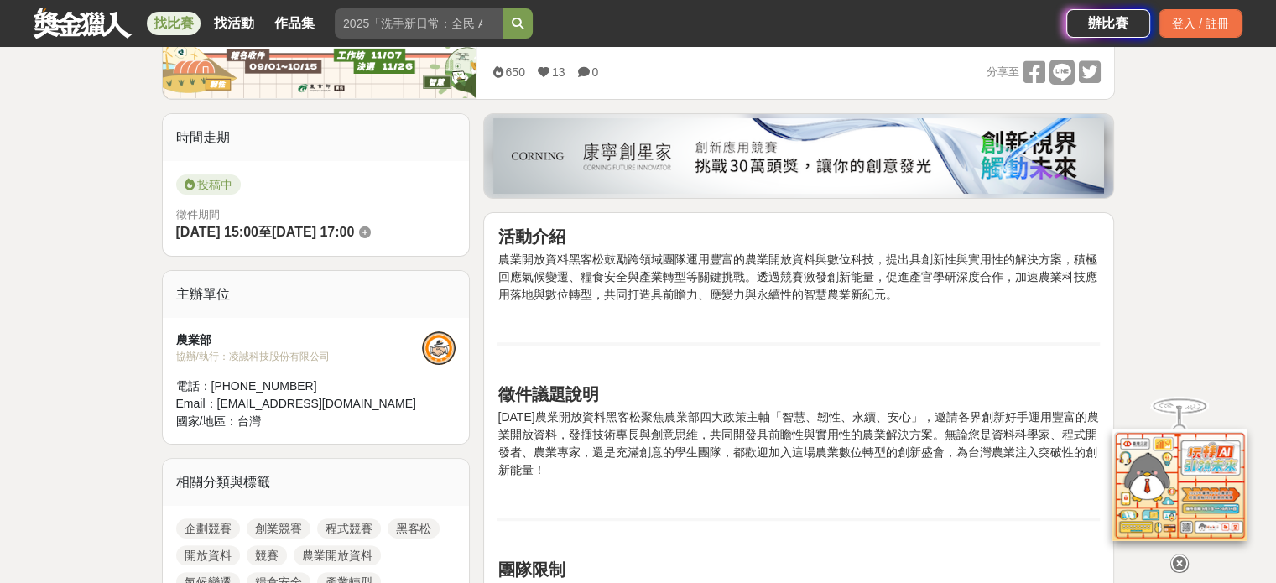
scroll to position [420, 0]
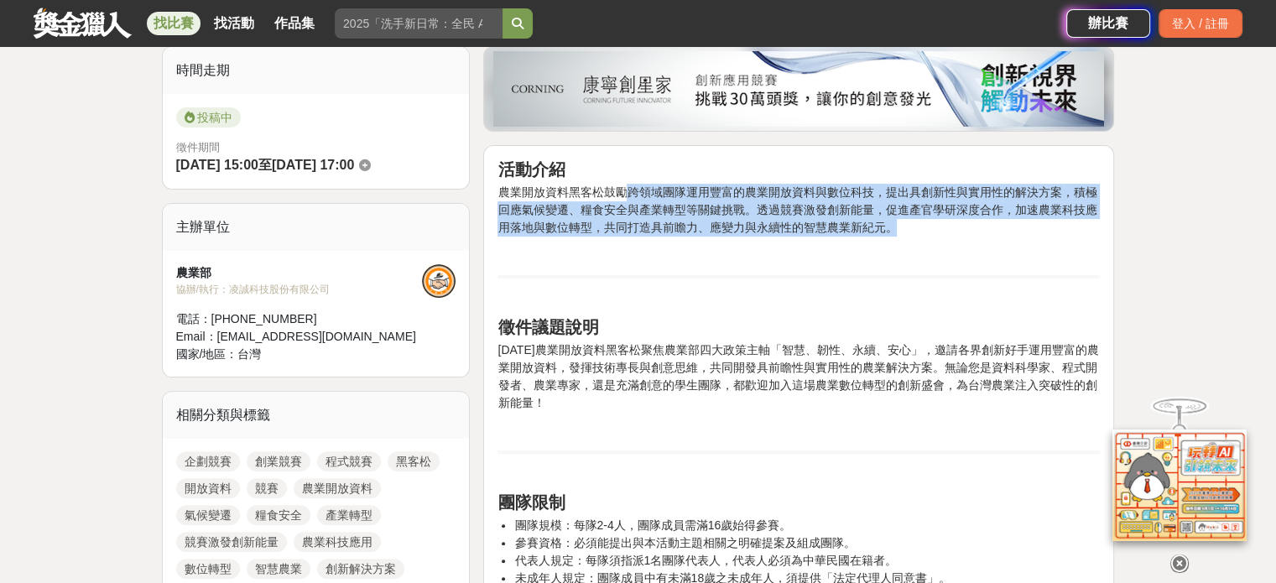
drag, startPoint x: 621, startPoint y: 192, endPoint x: 920, endPoint y: 232, distance: 301.4
click at [920, 232] on p "農業開放資料黑客松鼓勵跨領域團隊運用豐富的農業開放資料與數位科技，提出具創新性與實用性的解決方案，積極回應氣候變遷、糧食安全與產業轉型等關鍵挑戰。透過競賽激發…" at bounding box center [799, 210] width 602 height 53
click at [930, 227] on p "農業開放資料黑客松鼓勵跨領域團隊運用豐富的農業開放資料與數位科技，提出具創新性與實用性的解決方案，積極回應氣候變遷、糧食安全與產業轉型等關鍵挑戰。透過競賽激發…" at bounding box center [799, 210] width 602 height 53
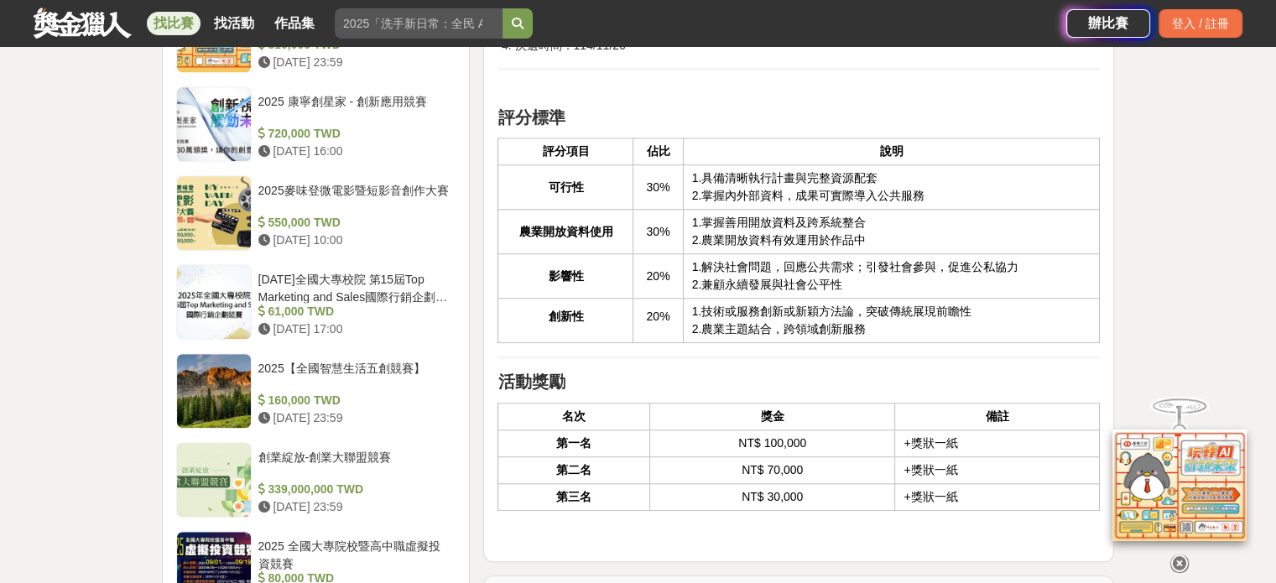
scroll to position [1398, 0]
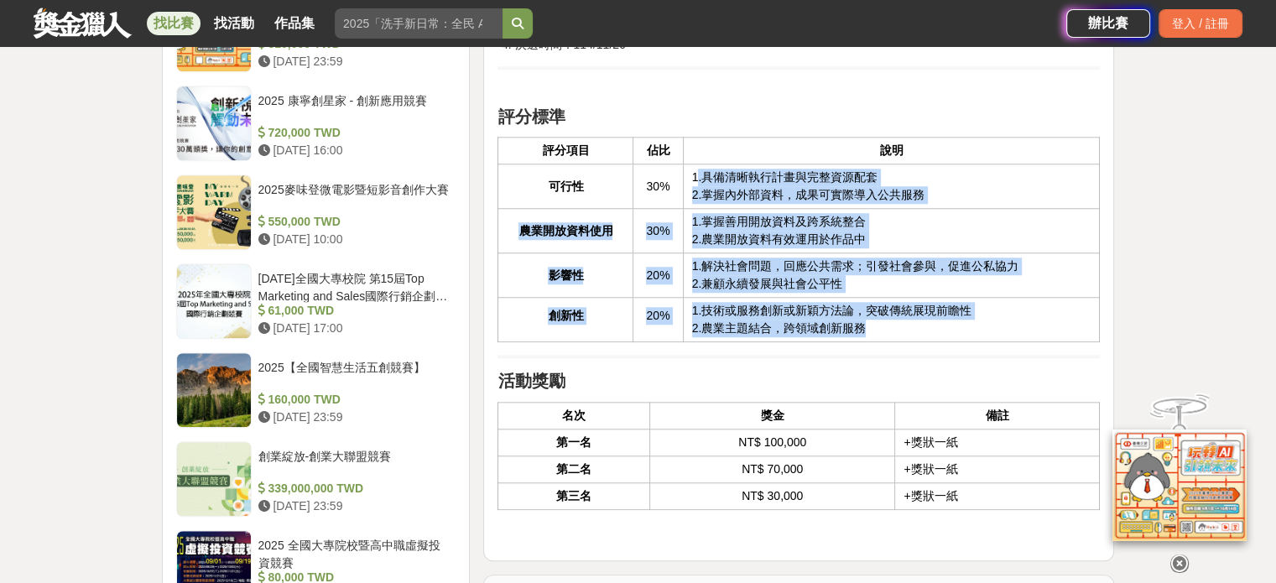
drag, startPoint x: 697, startPoint y: 175, endPoint x: 955, endPoint y: 326, distance: 299.0
click at [955, 326] on tbody "可行性 30% 1.具備清晰執行計畫與完整資源配套 2.掌握內外部資料，成果可實際導入公共服務 農業開放資料使用 30% 1.掌握善用開放資料及跨系統整合 2…" at bounding box center [799, 253] width 602 height 178
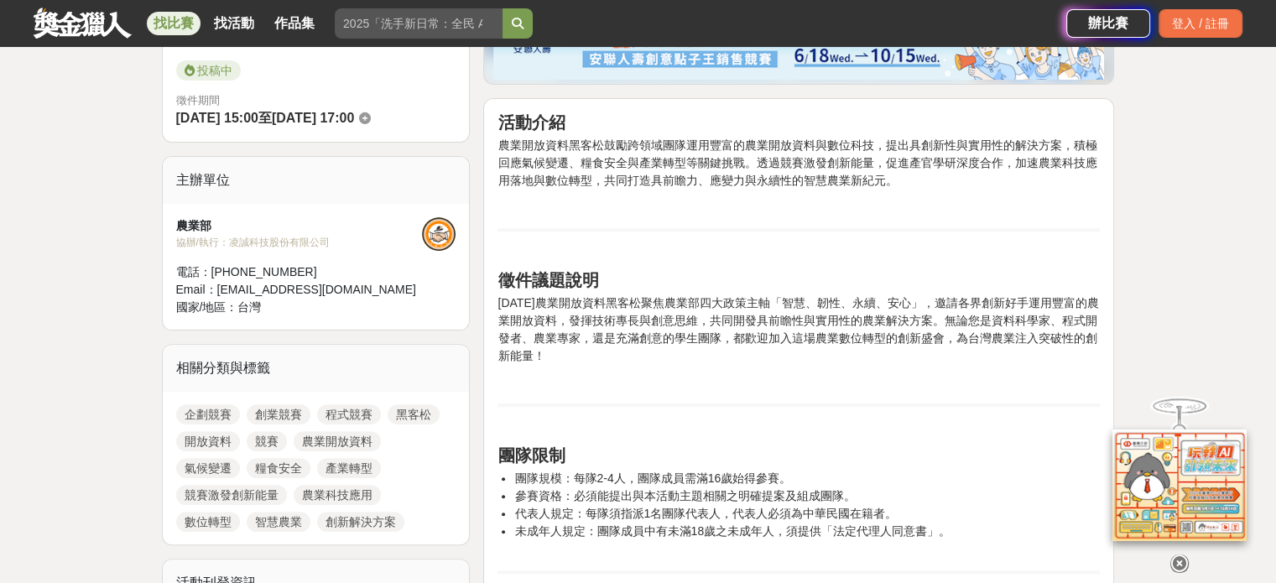
scroll to position [559, 0]
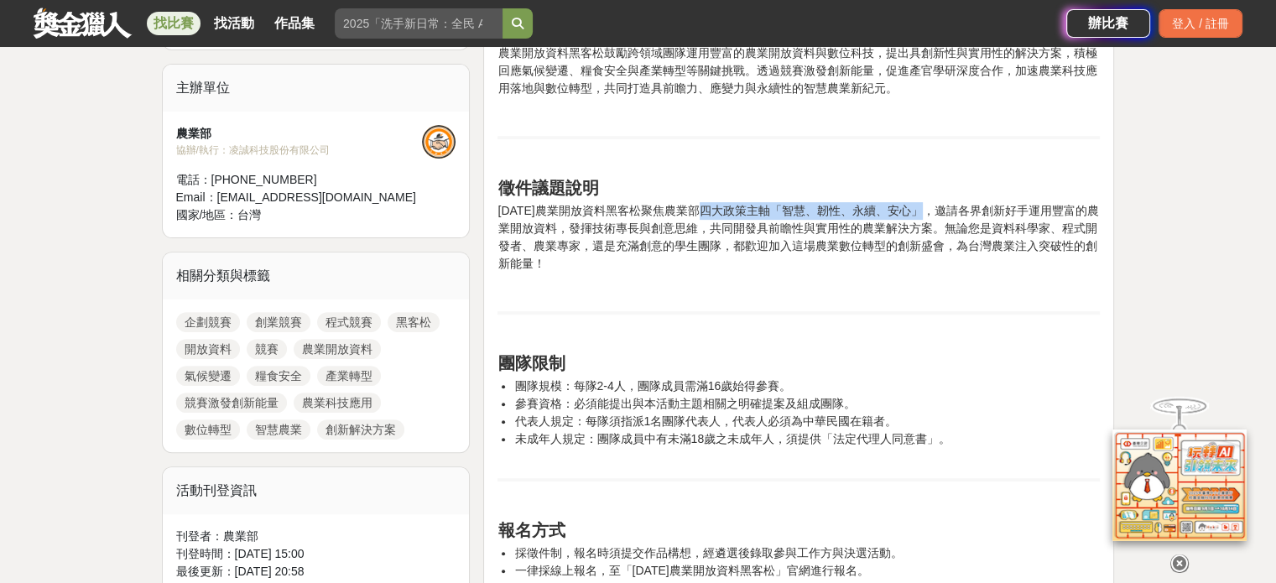
drag, startPoint x: 716, startPoint y: 206, endPoint x: 939, endPoint y: 198, distance: 223.3
click at [583, 231] on p "[DATE]農業開放資料黑客松聚焦農業部四大政策主軸「智慧、韌性、永續、安心」，邀請各界創新好手運用豐富的農業開放資料，發揮技術專長與創意思維，共同開發具前瞻…" at bounding box center [799, 237] width 602 height 70
drag, startPoint x: 556, startPoint y: 223, endPoint x: 685, endPoint y: 222, distance: 128.4
click at [685, 222] on p "[DATE]農業開放資料黑客松聚焦農業部四大政策主軸「智慧、韌性、永續、安心」，邀請各界創新好手運用豐富的農業開放資料，發揮技術專長與創意思維，共同開發具前瞻…" at bounding box center [799, 237] width 602 height 70
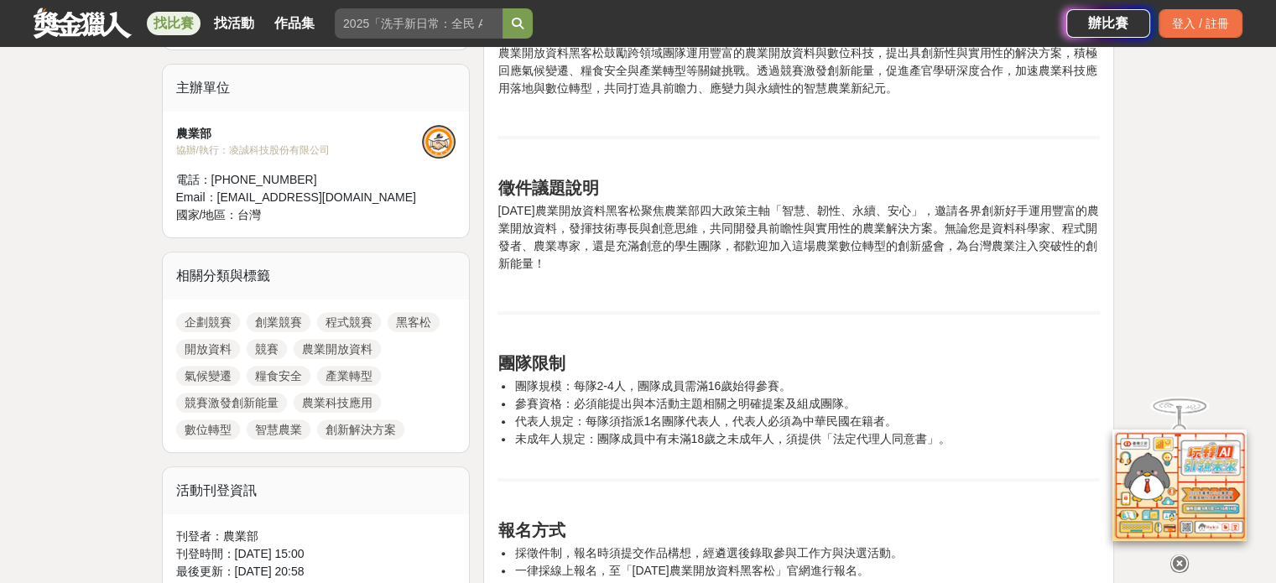
click at [720, 222] on p "[DATE]農業開放資料黑客松聚焦農業部四大政策主軸「智慧、韌性、永續、安心」，邀請各界創新好手運用豐富的農業開放資料，發揮技術專長與創意思維，共同開發具前瞻…" at bounding box center [799, 237] width 602 height 70
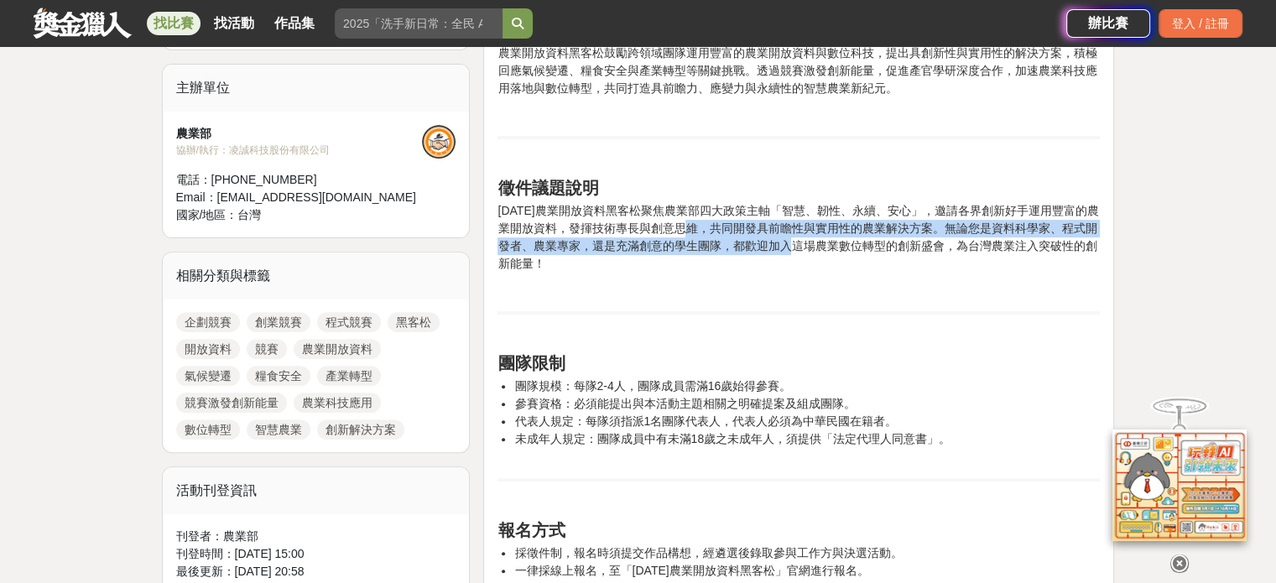
drag, startPoint x: 699, startPoint y: 227, endPoint x: 805, endPoint y: 234, distance: 106.8
click at [805, 239] on p "[DATE]農業開放資料黑客松聚焦農業部四大政策主軸「智慧、韌性、永續、安心」，邀請各界創新好手運用豐富的農業開放資料，發揮技術專長與創意思維，共同開發具前瞻…" at bounding box center [799, 237] width 602 height 70
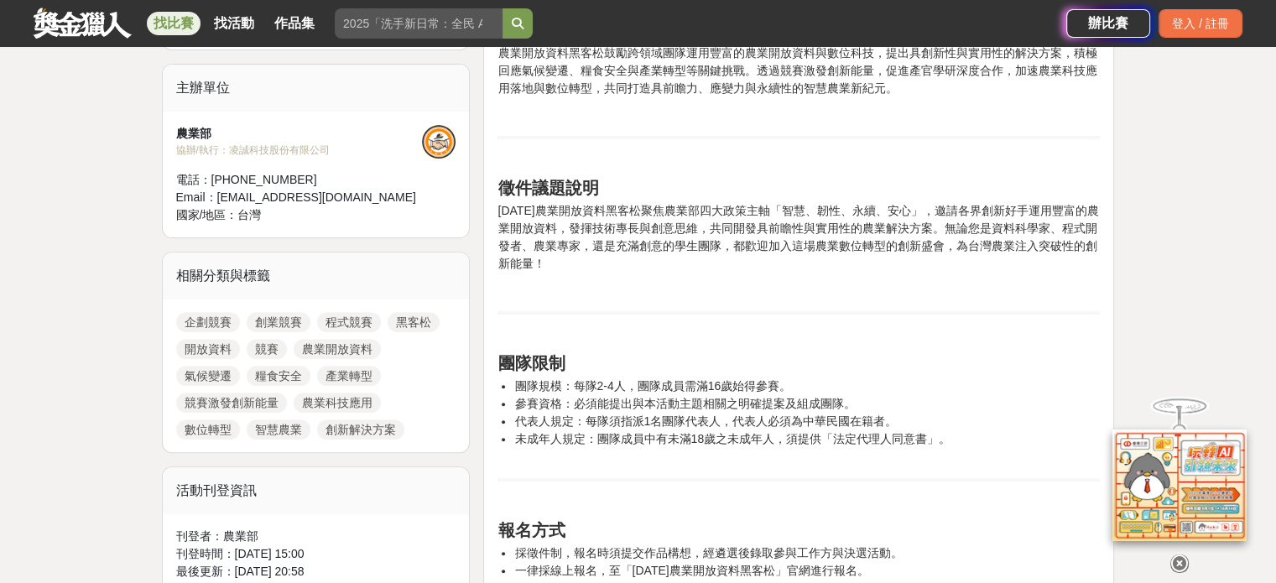
click at [909, 256] on p "[DATE]農業開放資料黑客松聚焦農業部四大政策主軸「智慧、韌性、永續、安心」，邀請各界創新好手運用豐富的農業開放資料，發揮技術專長與創意思維，共同開發具前瞻…" at bounding box center [799, 237] width 602 height 70
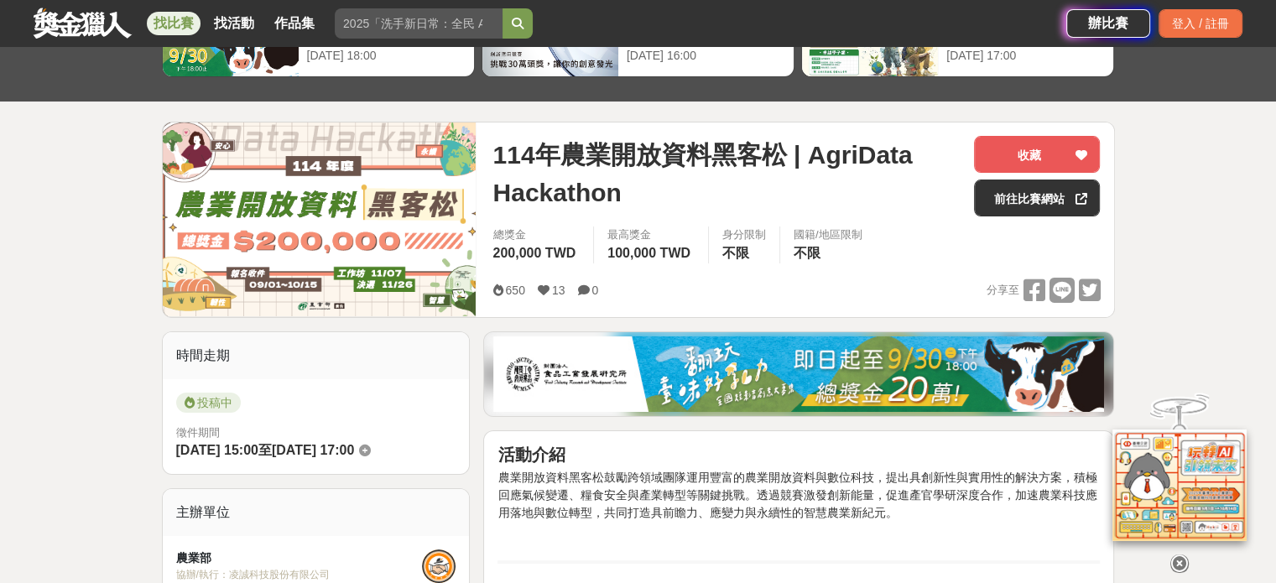
scroll to position [0, 0]
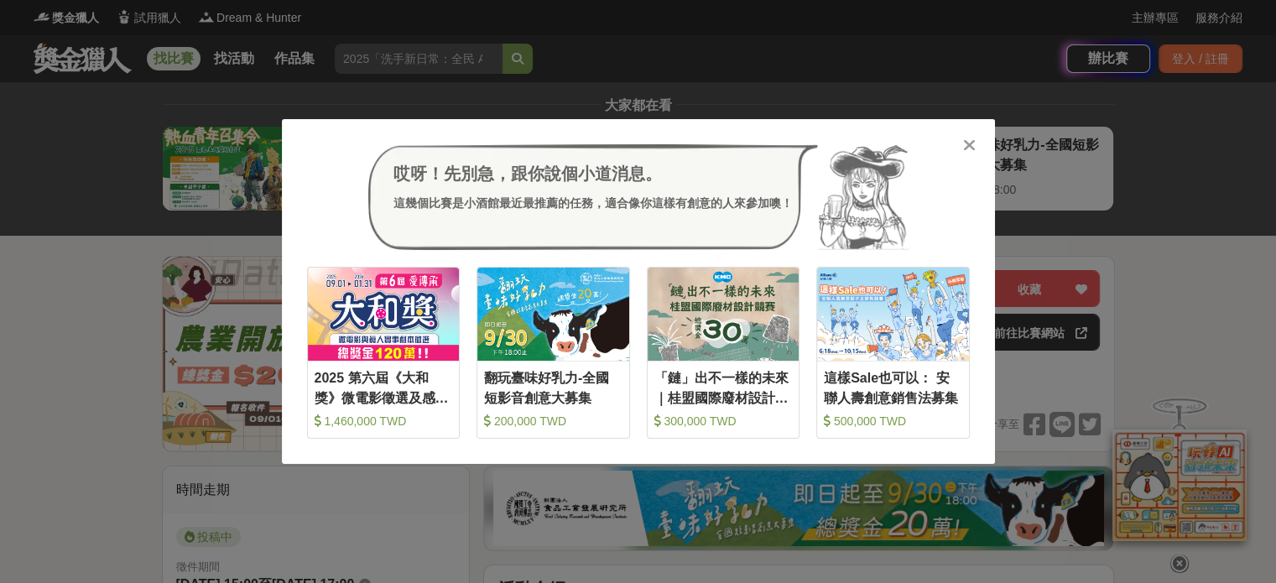
click at [972, 139] on icon at bounding box center [969, 145] width 13 height 17
